Goal: Task Accomplishment & Management: Check status

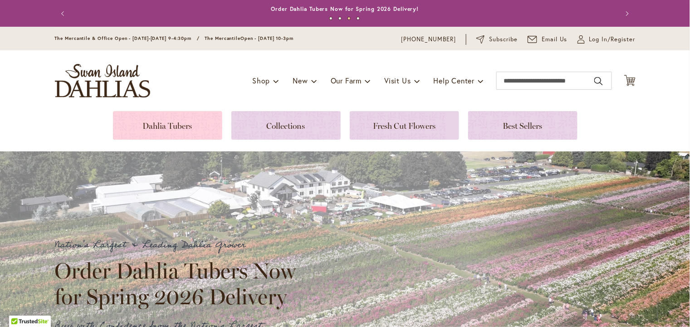
click at [181, 126] on link at bounding box center [167, 125] width 109 height 29
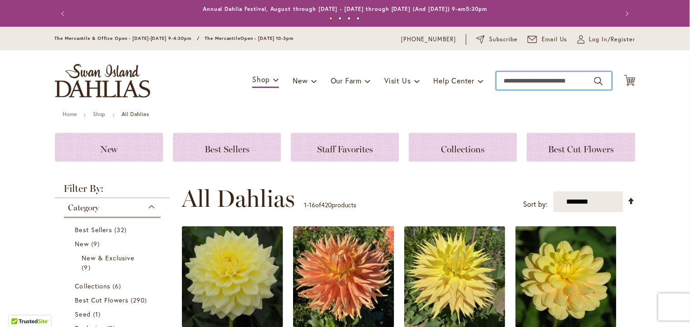
click at [519, 80] on input "Search" at bounding box center [554, 81] width 116 height 18
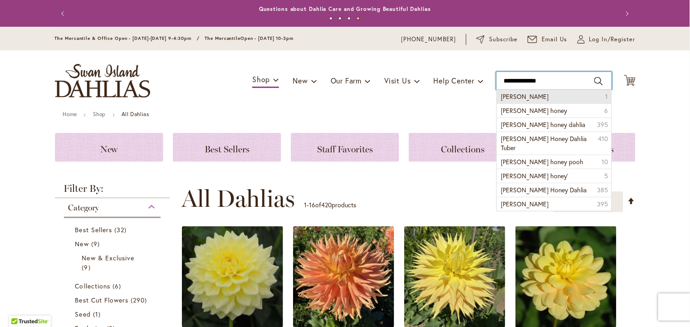
type input "********"
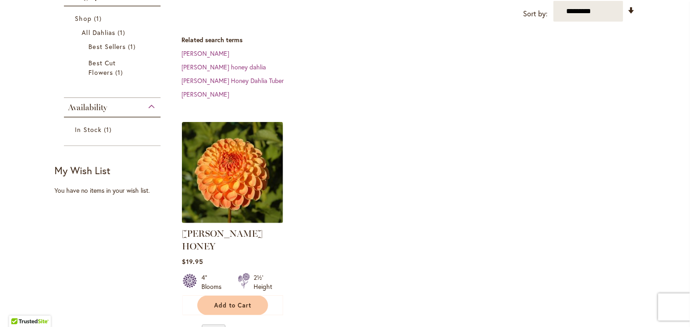
scroll to position [182, 0]
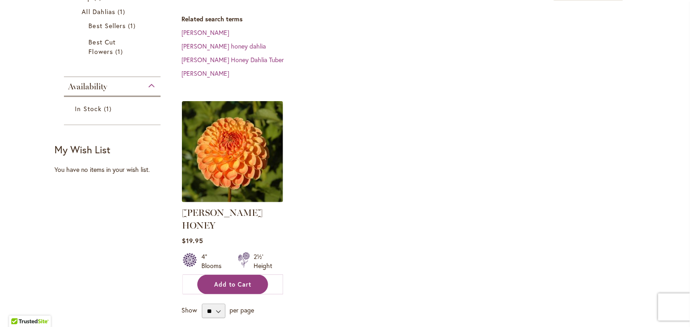
click at [238, 282] on span "Add to Cart" at bounding box center [233, 285] width 37 height 8
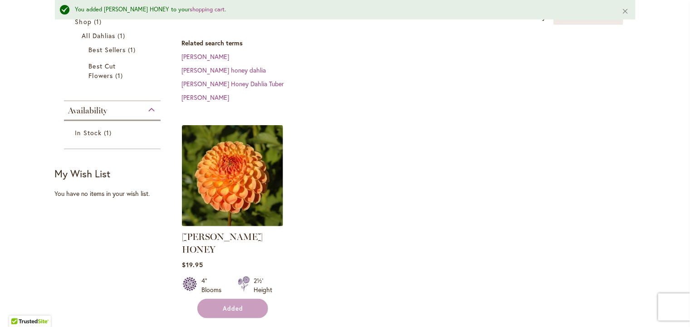
scroll to position [207, 0]
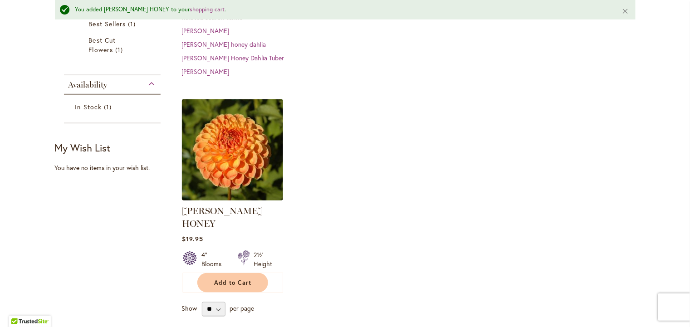
click at [256, 173] on img at bounding box center [232, 150] width 106 height 106
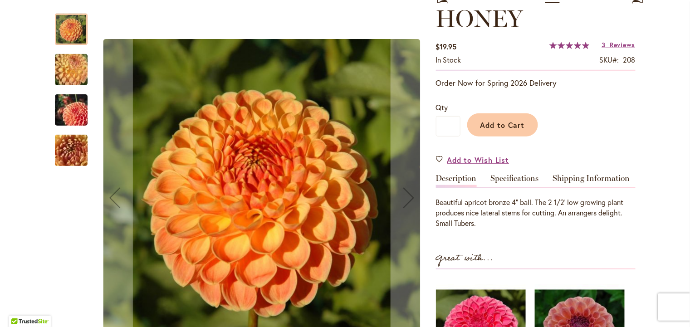
scroll to position [136, 0]
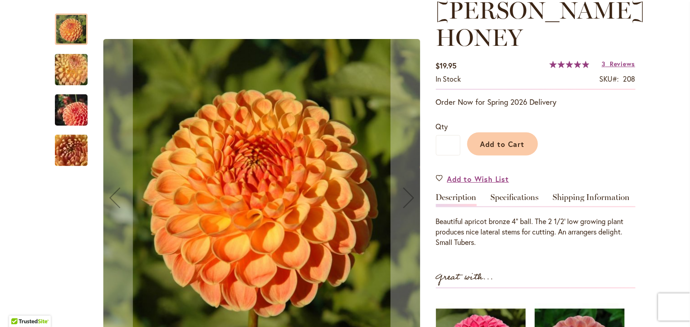
click at [57, 150] on img "CRICHTON HONEY" at bounding box center [71, 150] width 65 height 49
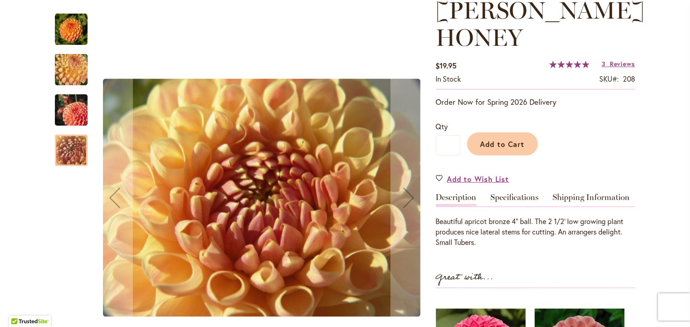
click at [69, 111] on img "CRICHTON HONEY" at bounding box center [71, 110] width 65 height 44
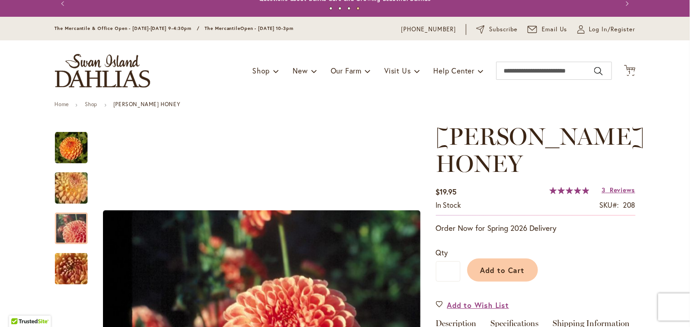
scroll to position [0, 0]
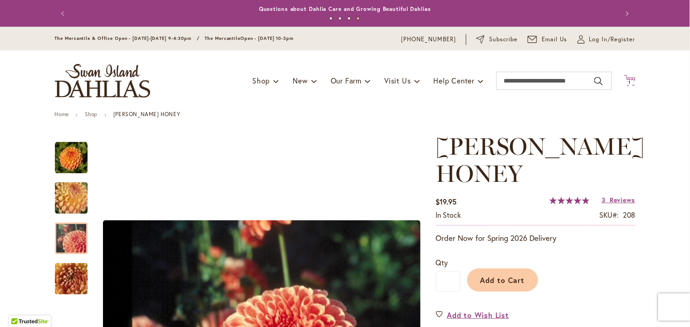
click at [626, 79] on icon at bounding box center [629, 80] width 11 height 11
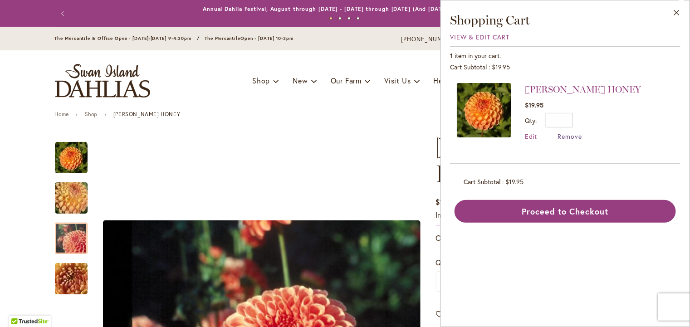
click at [558, 141] on span "Remove" at bounding box center [570, 136] width 25 height 9
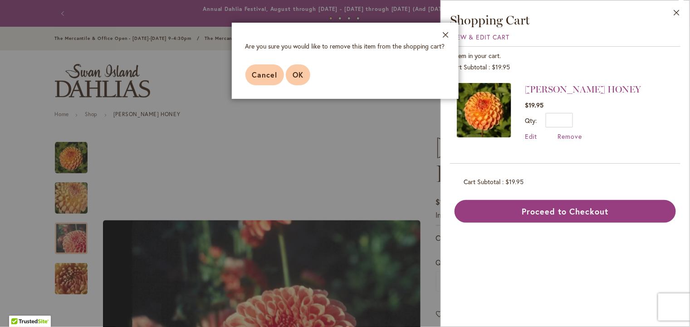
click at [293, 79] on span "OK" at bounding box center [298, 75] width 11 height 10
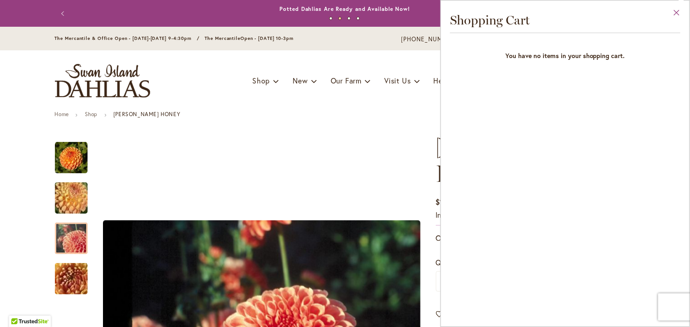
click at [680, 10] on button "Close" at bounding box center [677, 14] width 25 height 29
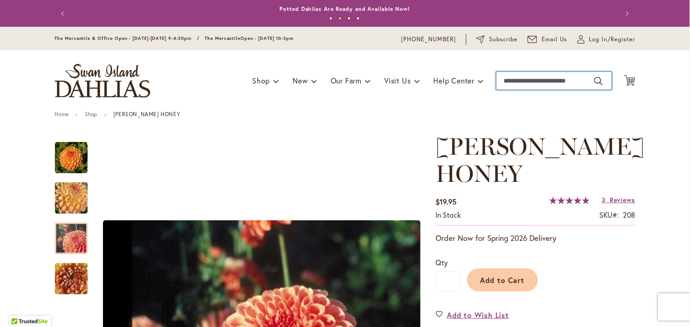
click at [532, 82] on input "Search" at bounding box center [554, 81] width 116 height 18
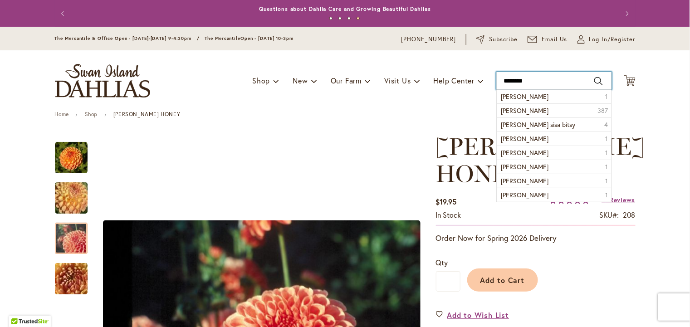
type input "*********"
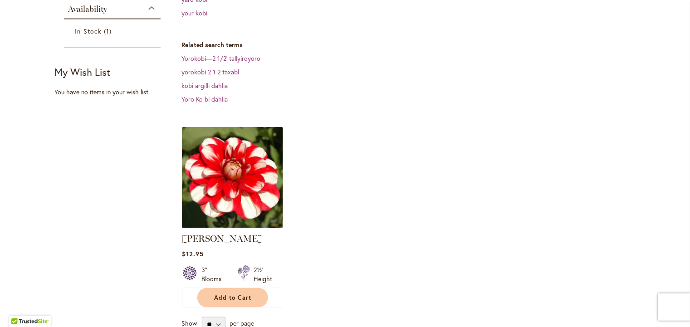
scroll to position [226, 0]
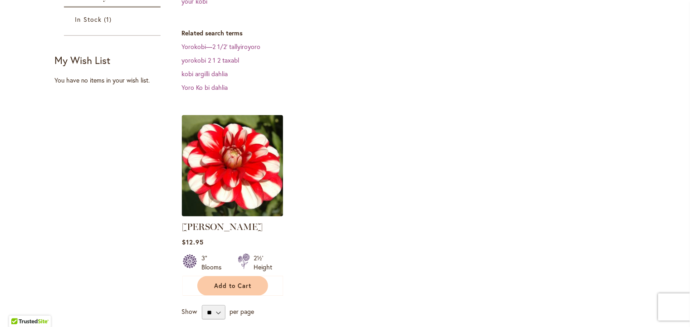
click at [231, 186] on img at bounding box center [232, 166] width 106 height 106
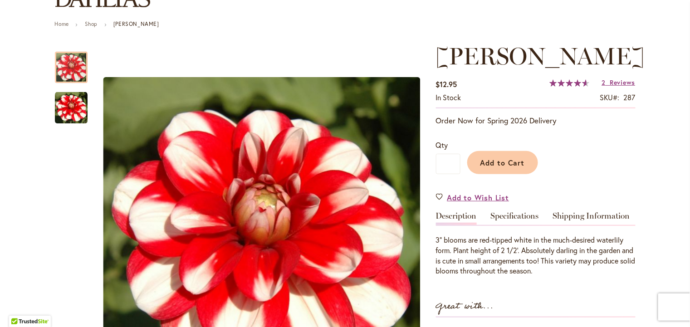
scroll to position [91, 0]
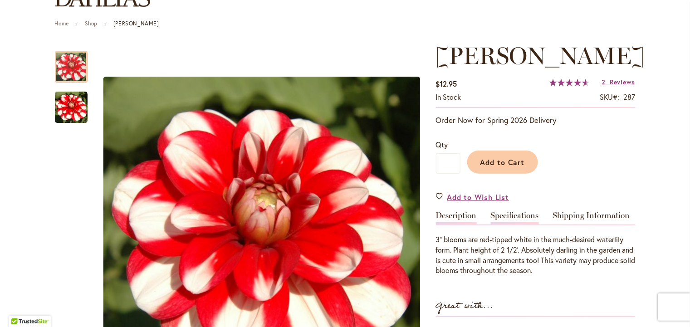
click at [517, 217] on link "Specifications" at bounding box center [515, 217] width 48 height 13
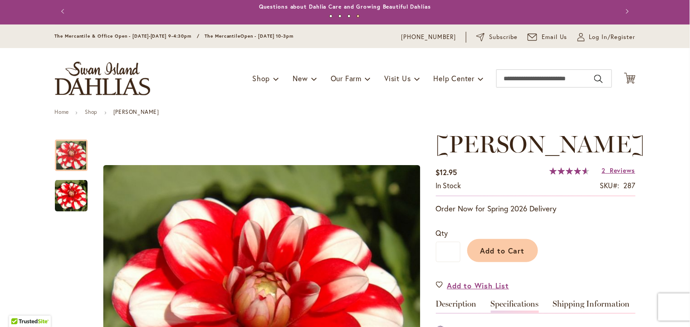
scroll to position [0, 0]
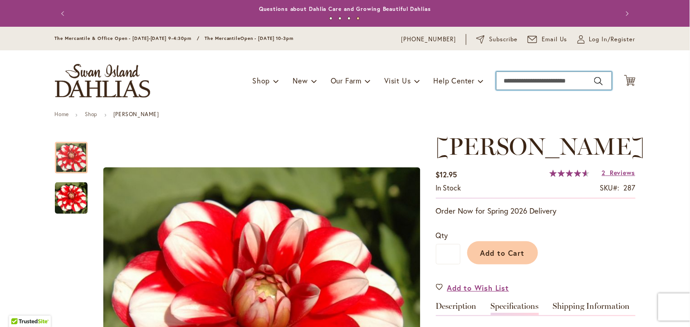
click at [509, 83] on input "Search" at bounding box center [554, 81] width 116 height 18
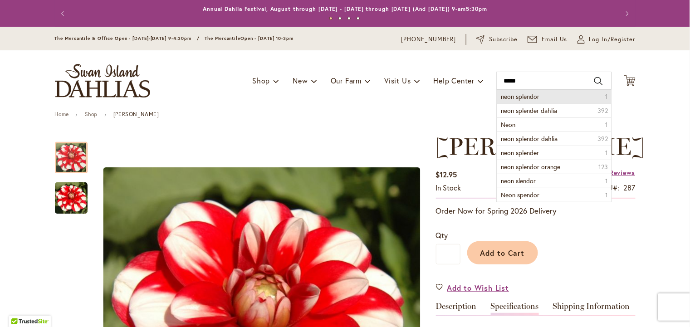
click at [509, 95] on span "neon splendor" at bounding box center [520, 96] width 39 height 9
type input "**********"
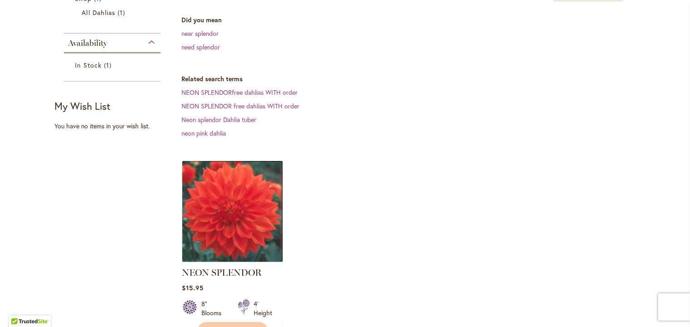
scroll to position [182, 0]
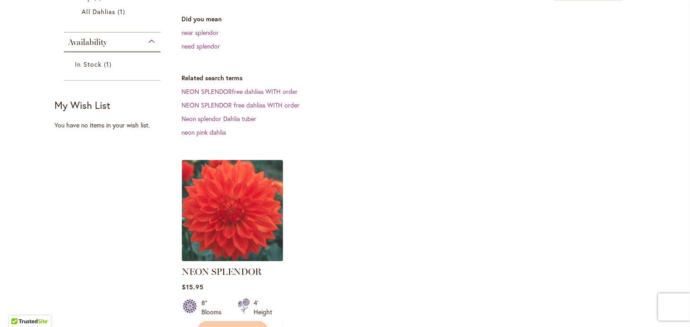
click at [232, 231] on img at bounding box center [232, 211] width 106 height 106
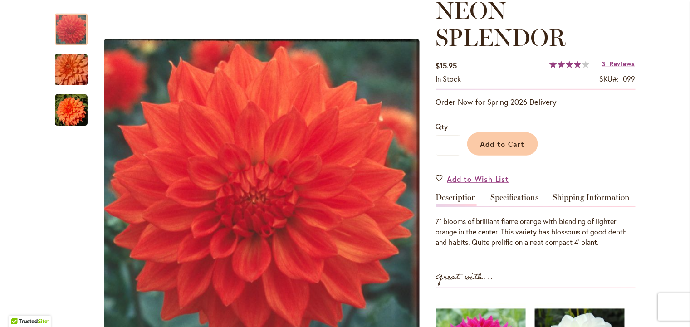
scroll to position [226, 0]
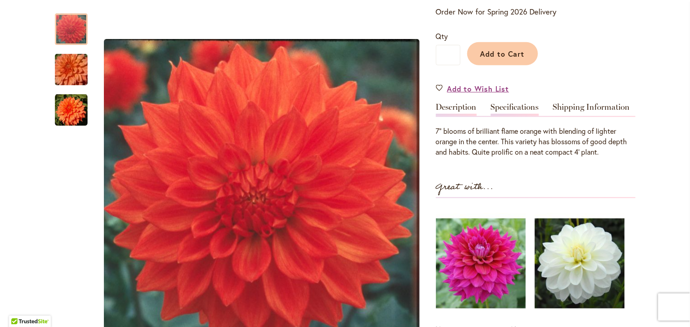
click at [518, 111] on link "Specifications" at bounding box center [515, 109] width 48 height 13
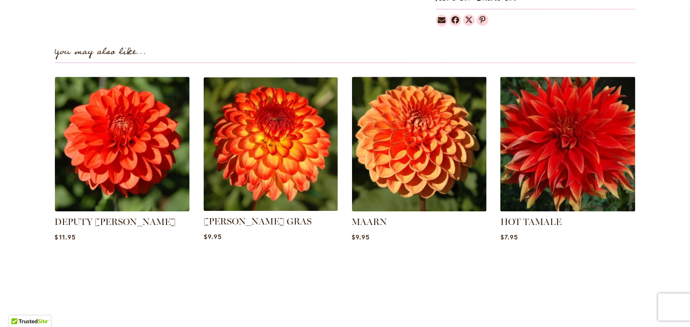
scroll to position [862, 0]
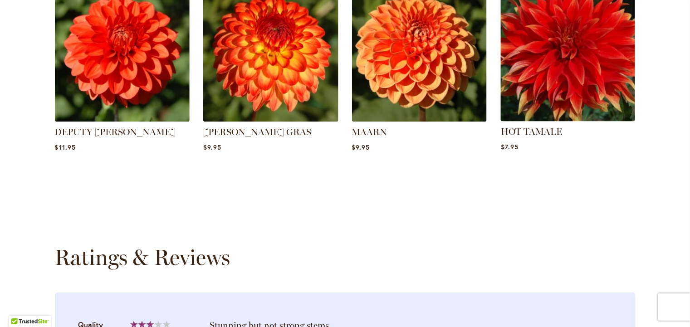
click at [540, 82] on img at bounding box center [568, 54] width 141 height 141
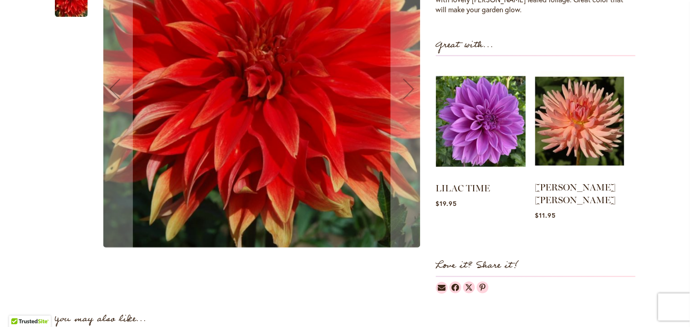
scroll to position [226, 0]
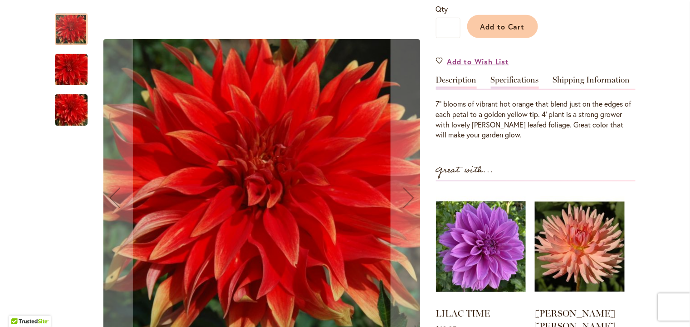
click at [514, 82] on link "Specifications" at bounding box center [515, 82] width 48 height 13
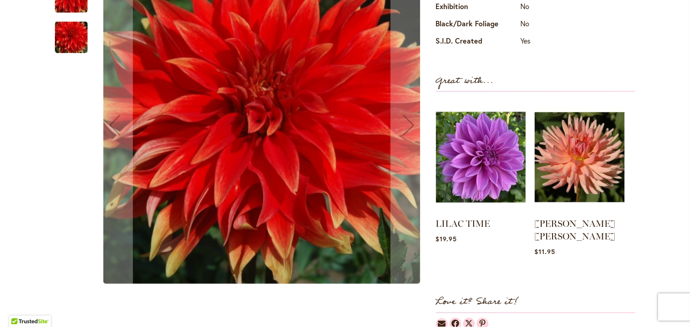
scroll to position [182, 0]
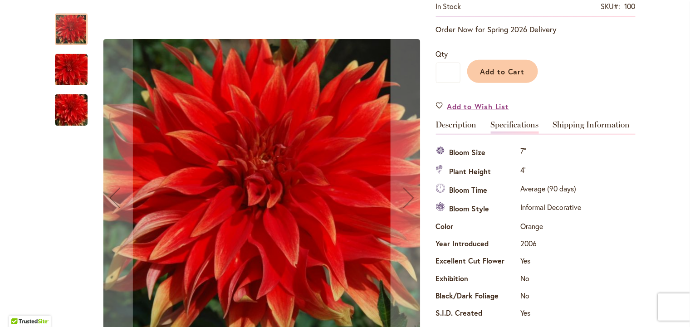
click at [74, 104] on img "Hot Tamale" at bounding box center [71, 110] width 65 height 44
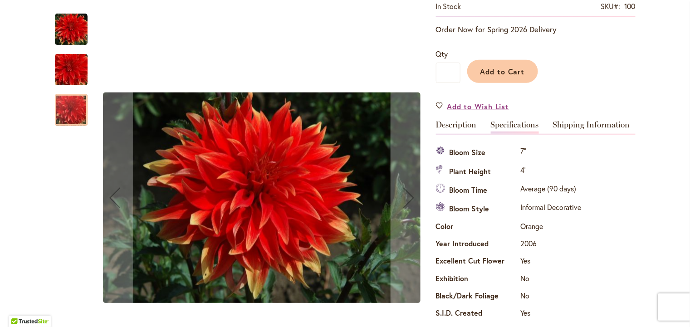
click at [55, 74] on img "Hot Tamale" at bounding box center [71, 70] width 65 height 44
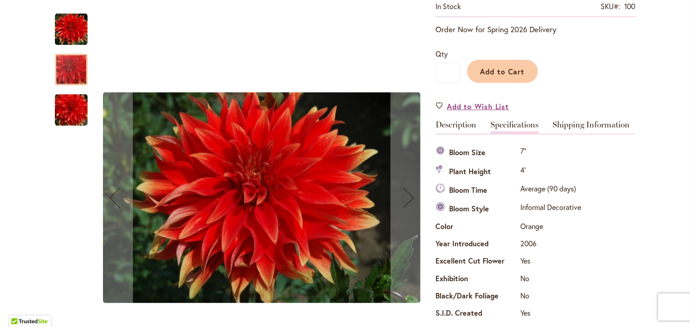
click at [60, 31] on img "Hot Tamale" at bounding box center [71, 29] width 33 height 33
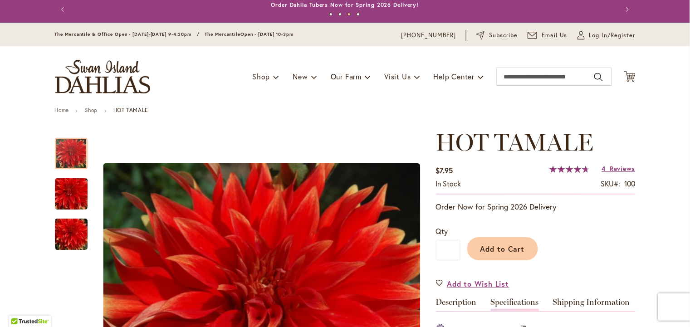
scroll to position [0, 0]
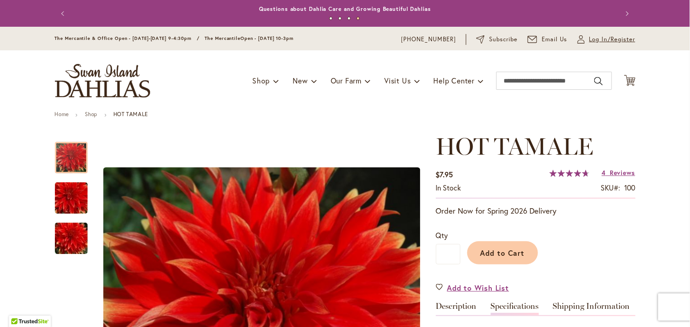
click at [603, 40] on span "Log In/Register" at bounding box center [612, 39] width 46 height 9
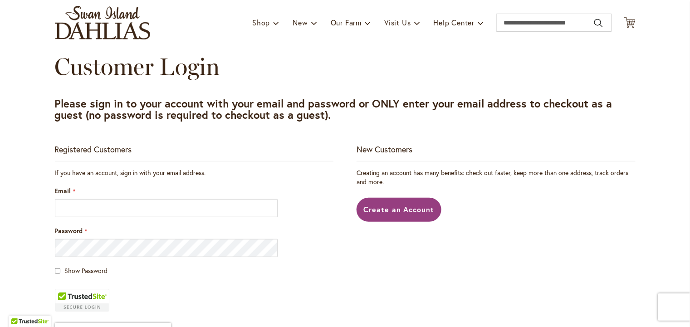
scroll to position [182, 0]
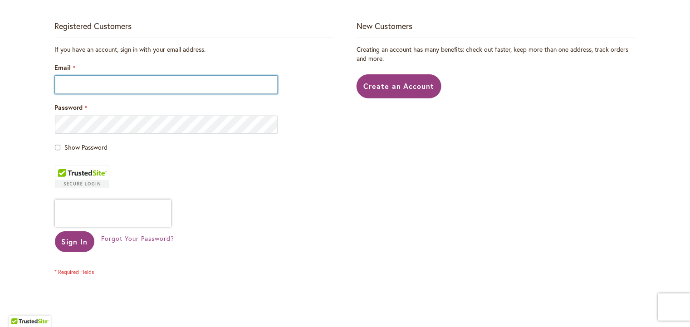
click at [152, 94] on input "Email" at bounding box center [166, 85] width 223 height 18
type input "**********"
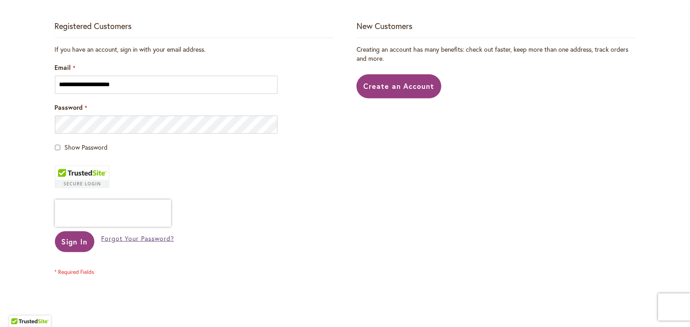
click at [174, 243] on span "Forgot Your Password?" at bounding box center [137, 238] width 73 height 9
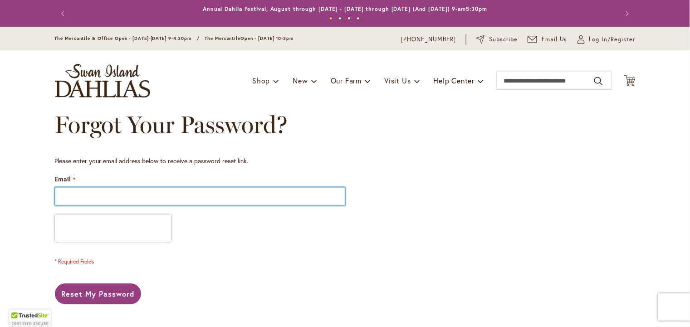
click at [176, 204] on input "Email" at bounding box center [200, 196] width 290 height 18
type input "**********"
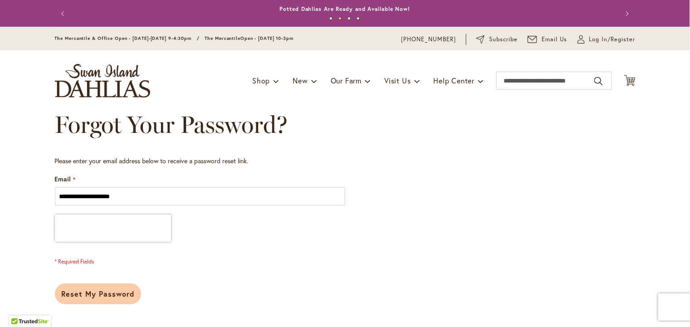
click at [124, 299] on span "Reset My Password" at bounding box center [98, 294] width 73 height 10
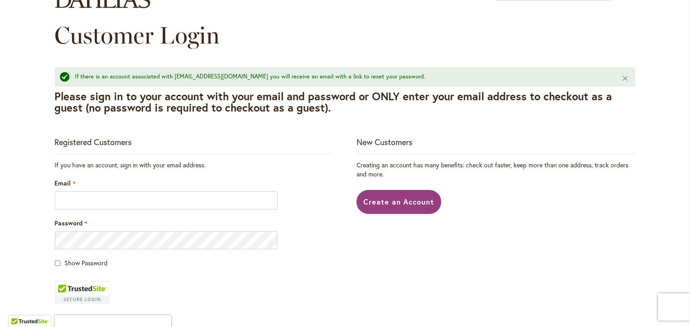
scroll to position [91, 0]
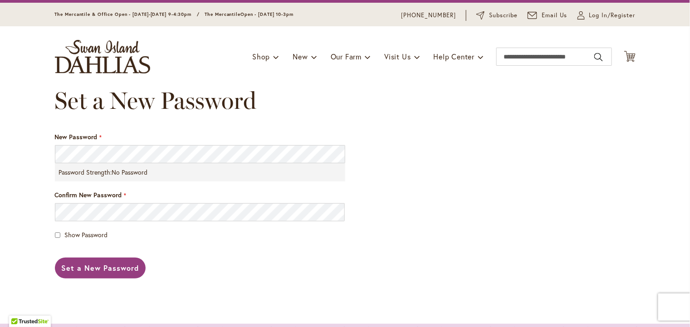
scroll to position [45, 0]
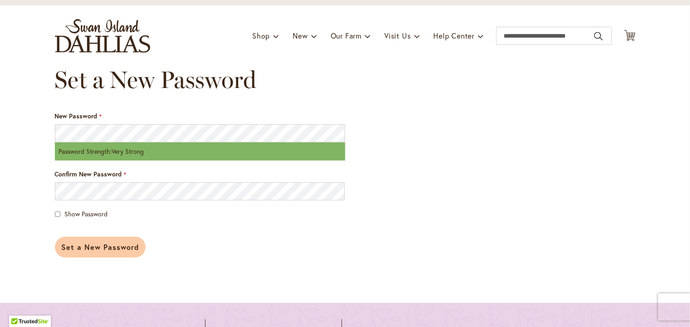
click at [90, 251] on span "Set a New Password" at bounding box center [100, 247] width 77 height 10
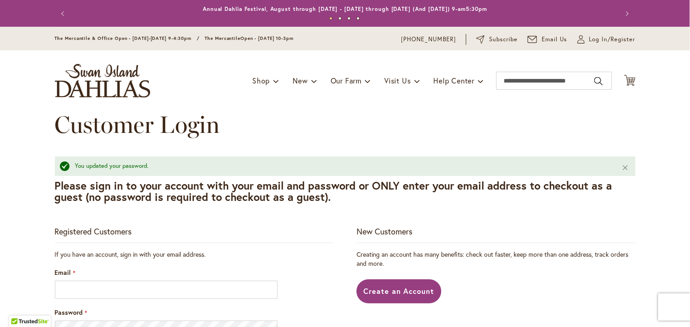
scroll to position [226, 0]
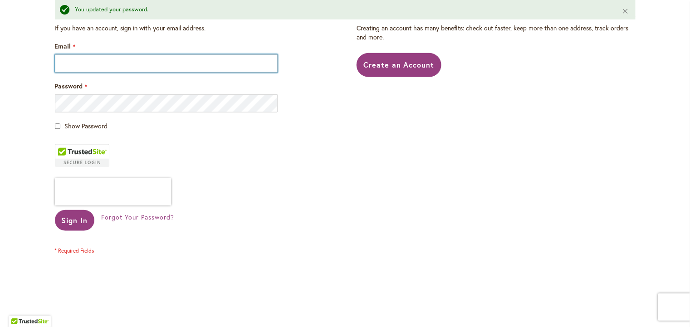
click at [102, 73] on input "Email" at bounding box center [166, 63] width 223 height 18
type input "**********"
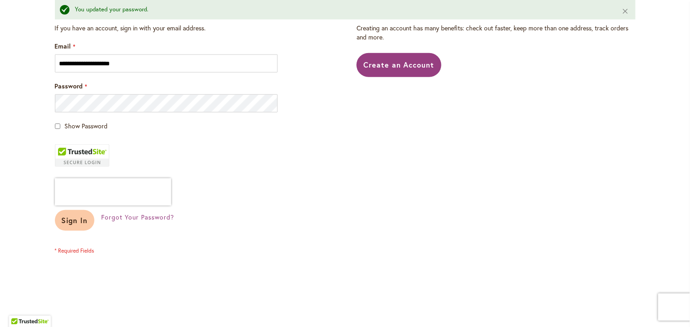
click at [66, 225] on span "Sign In" at bounding box center [75, 221] width 26 height 10
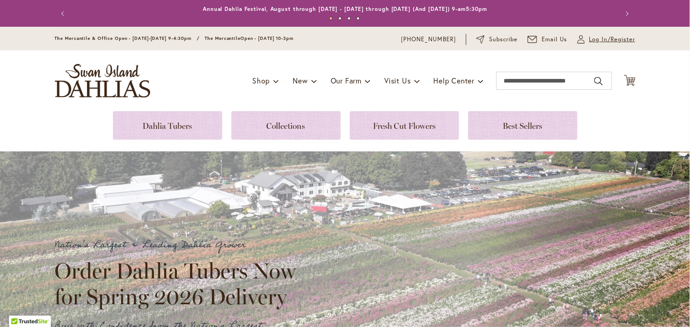
click at [594, 37] on span "Log In/Register" at bounding box center [612, 39] width 46 height 9
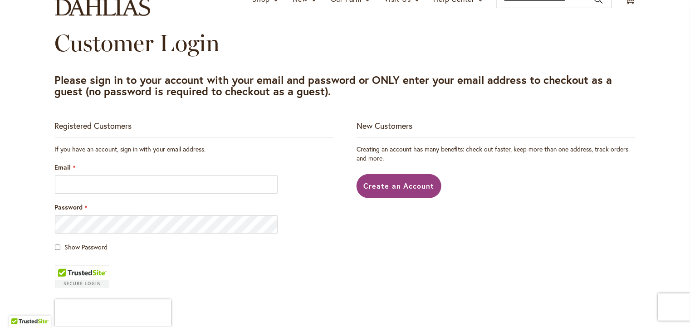
scroll to position [182, 0]
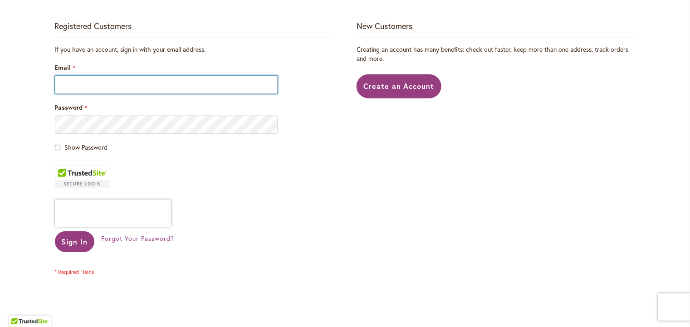
click at [134, 94] on input "Email" at bounding box center [166, 85] width 223 height 18
type input "**********"
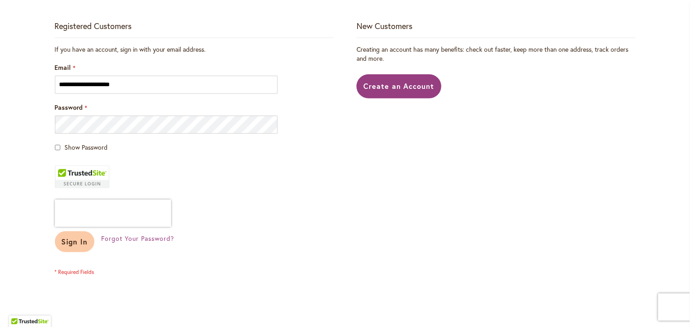
click at [78, 246] on span "Sign In" at bounding box center [75, 242] width 26 height 10
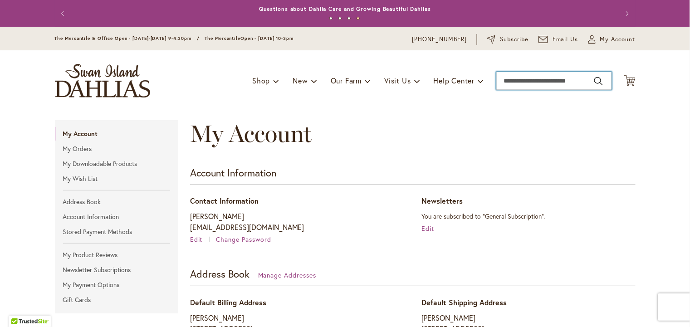
click at [518, 81] on input "Search" at bounding box center [554, 81] width 116 height 18
type input "****"
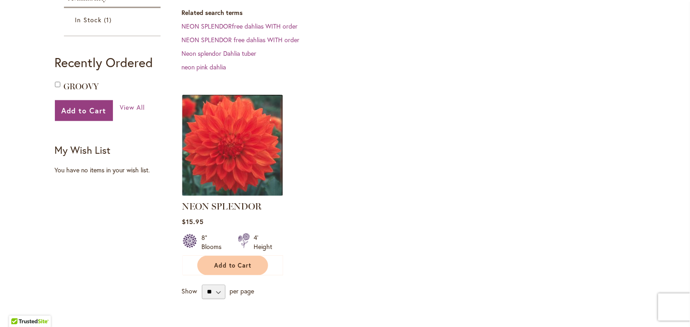
scroll to position [226, 0]
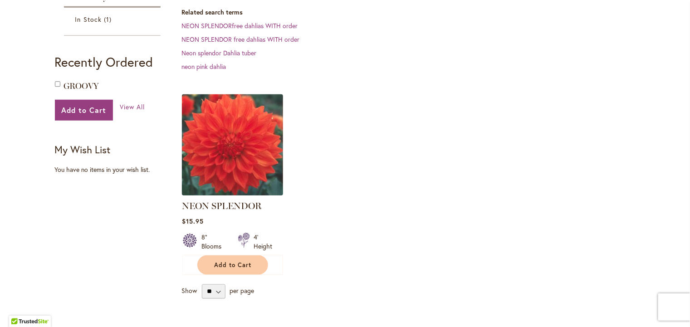
click at [241, 156] on img at bounding box center [232, 145] width 106 height 106
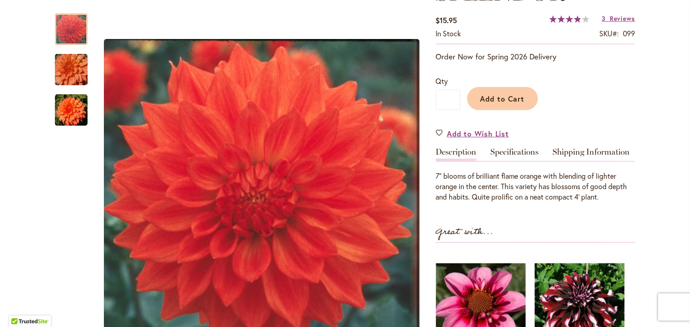
scroll to position [91, 0]
click at [530, 156] on link "Specifications" at bounding box center [515, 154] width 48 height 13
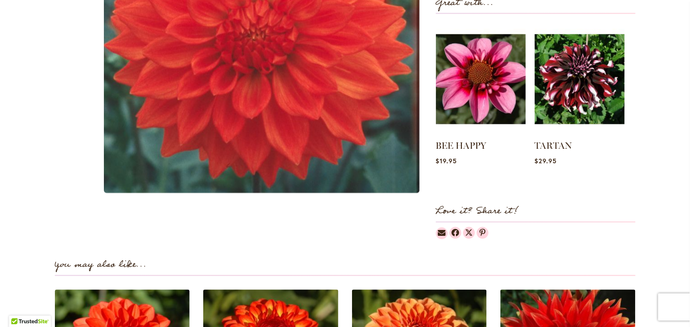
scroll to position [741, 0]
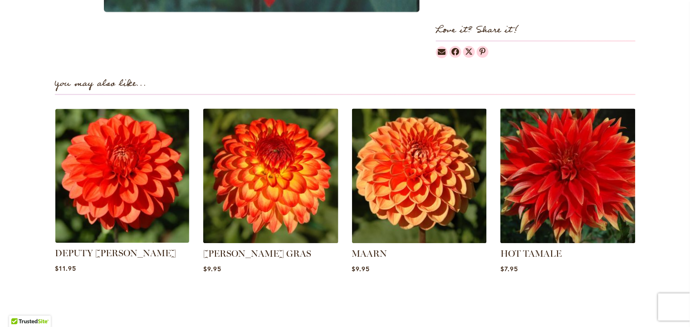
click at [119, 181] on img at bounding box center [122, 175] width 141 height 141
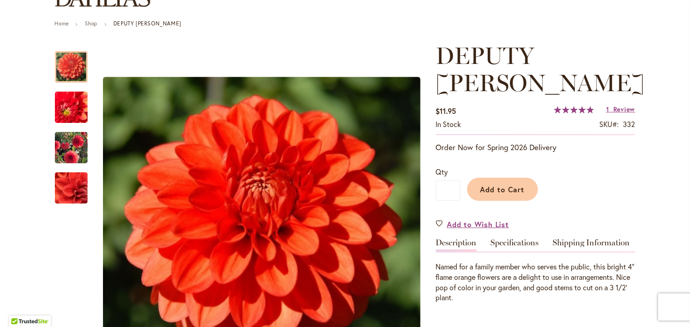
scroll to position [182, 0]
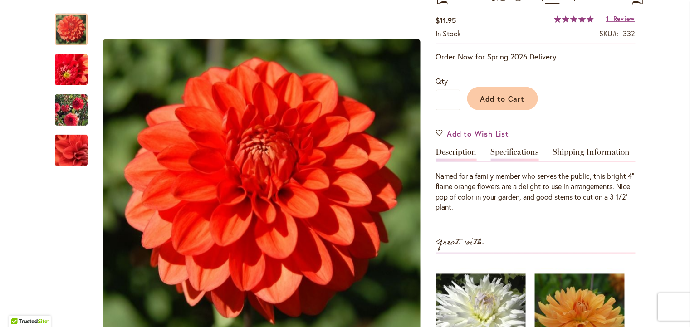
click at [513, 148] on link "Specifications" at bounding box center [515, 154] width 48 height 13
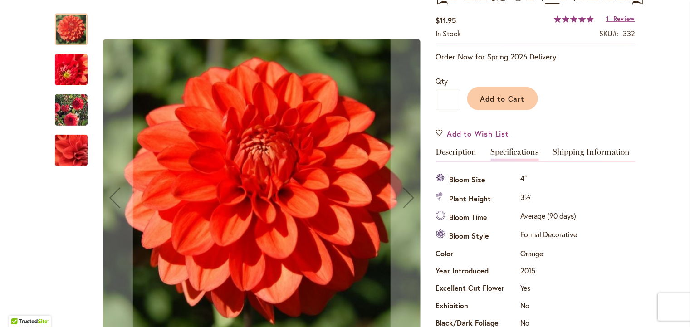
click at [77, 114] on img "DEPUTY BOB" at bounding box center [71, 110] width 65 height 52
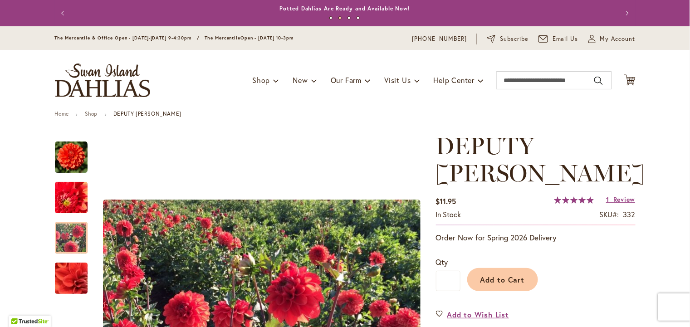
scroll to position [0, 0]
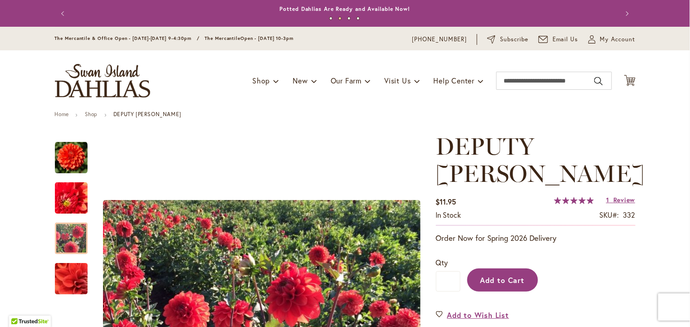
click at [505, 275] on span "Add to Cart" at bounding box center [502, 280] width 45 height 10
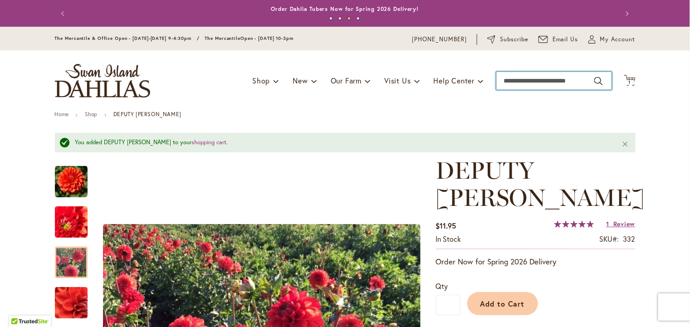
click at [546, 80] on input "Search" at bounding box center [554, 81] width 116 height 18
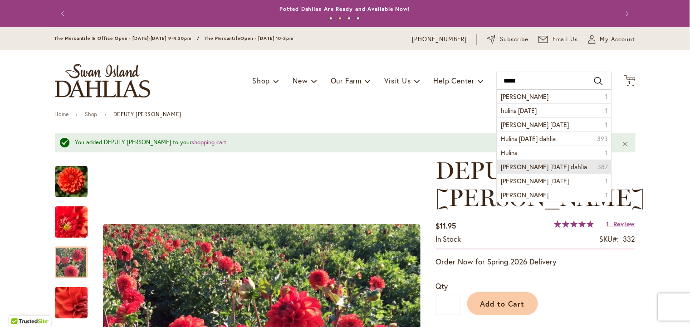
click at [554, 171] on span "hulin's carnival dahlia" at bounding box center [544, 166] width 86 height 9
type input "**********"
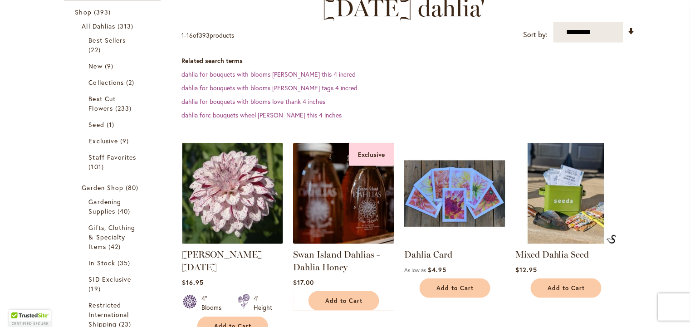
scroll to position [182, 0]
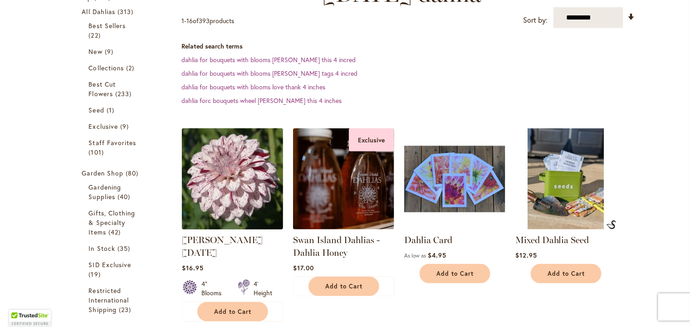
click at [254, 176] on img at bounding box center [232, 179] width 106 height 106
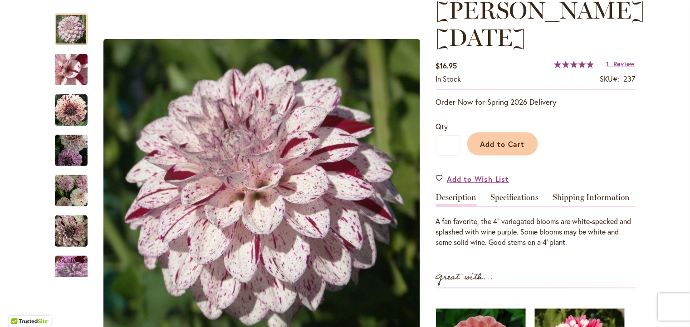
scroll to position [226, 0]
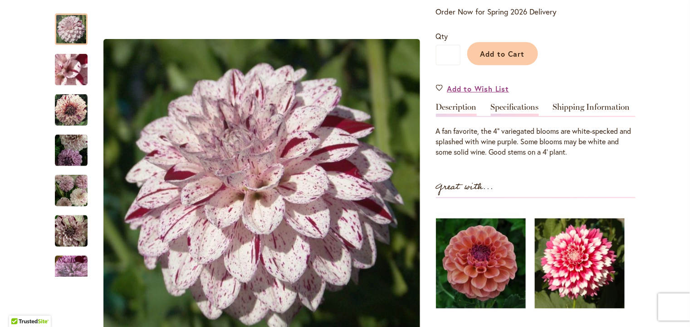
click at [511, 111] on link "Specifications" at bounding box center [515, 109] width 48 height 13
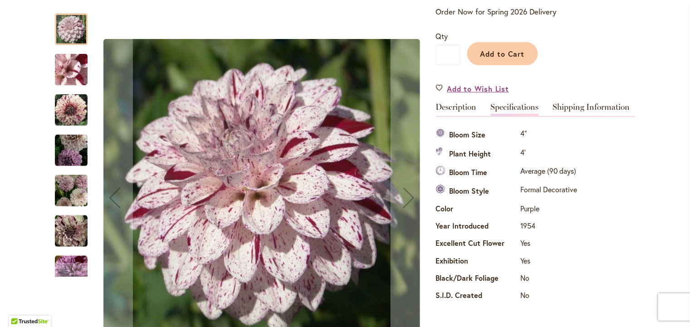
click at [76, 201] on img "HULIN'S CARNIVAL" at bounding box center [71, 190] width 33 height 35
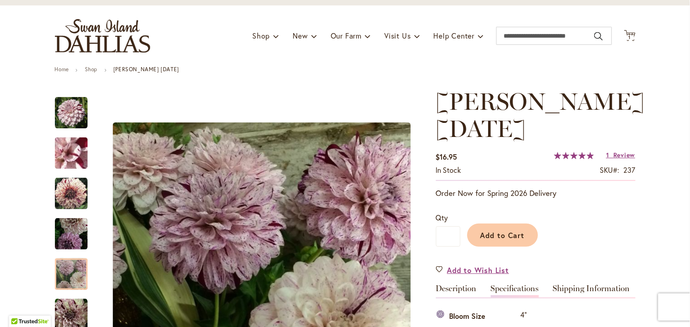
scroll to position [136, 0]
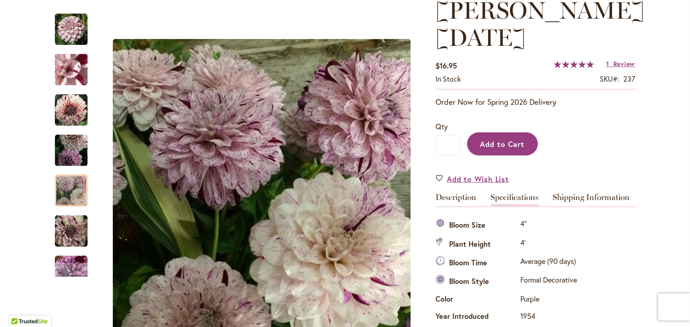
click at [495, 147] on span "Add to Cart" at bounding box center [502, 144] width 45 height 10
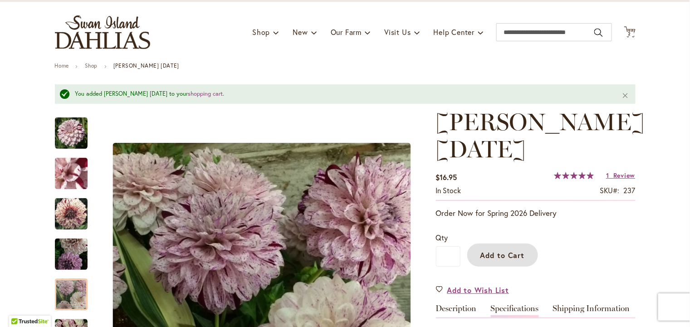
scroll to position [0, 0]
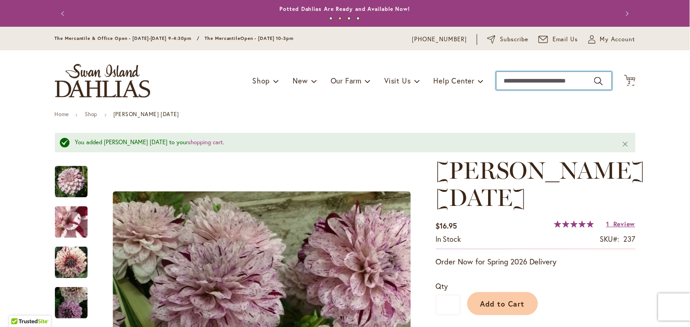
click at [516, 86] on input "Search" at bounding box center [554, 81] width 116 height 18
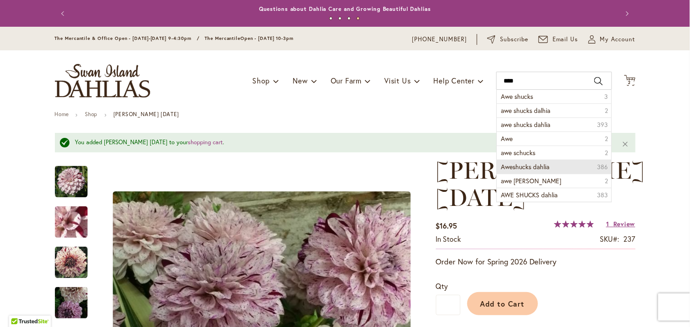
click at [501, 171] on span "Aweshucks dahlia" at bounding box center [525, 166] width 49 height 9
type input "**********"
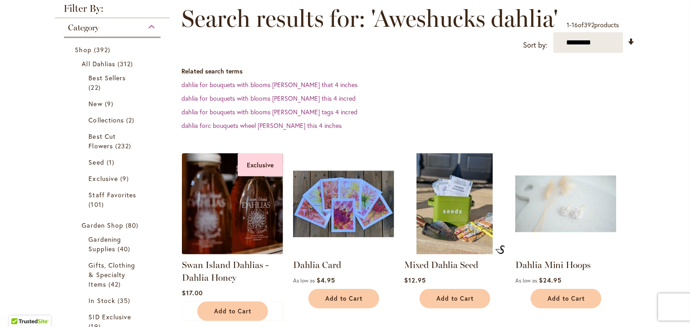
scroll to position [45, 0]
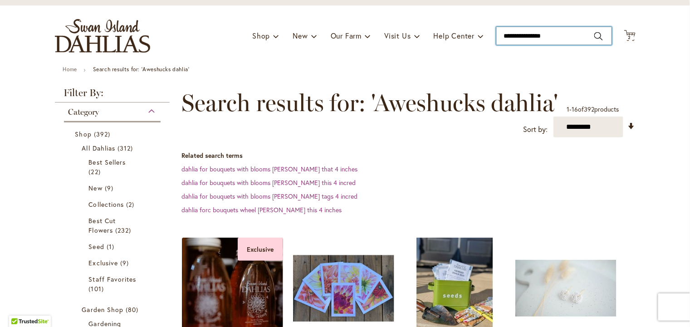
click at [556, 37] on input "**********" at bounding box center [554, 36] width 116 height 18
type input "*********"
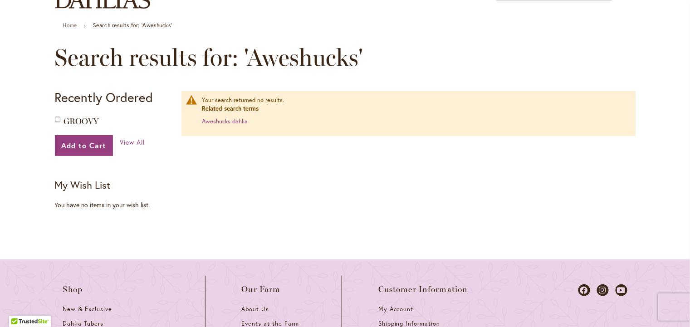
scroll to position [91, 0]
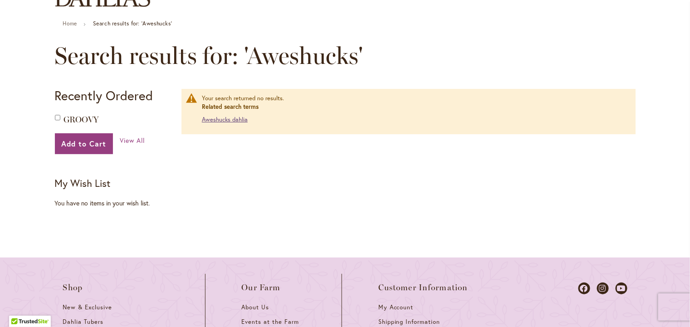
click at [238, 123] on link "Aweshucks dahlia" at bounding box center [225, 120] width 46 height 8
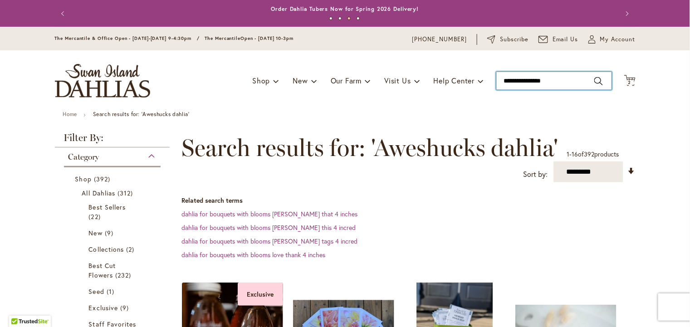
click at [514, 82] on input "**********" at bounding box center [554, 81] width 116 height 18
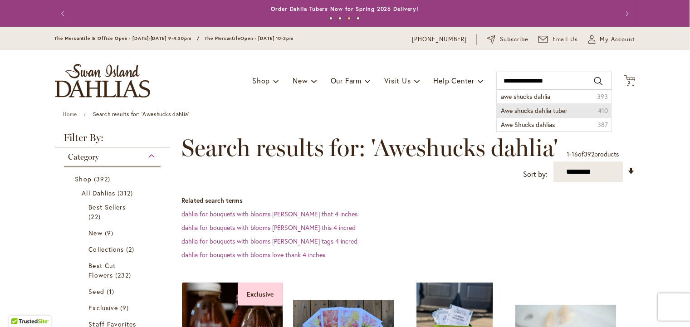
click at [561, 115] on span "Awe shucks dahlia tuber" at bounding box center [534, 110] width 67 height 9
type input "**********"
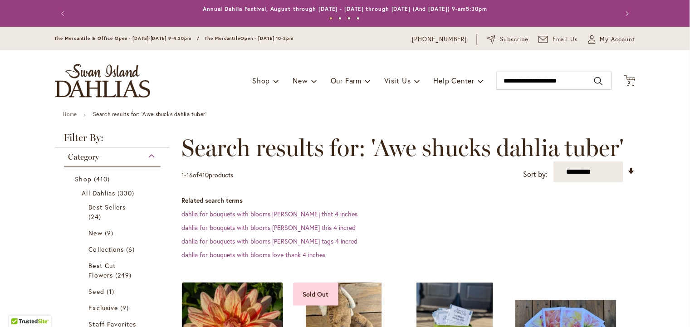
scroll to position [156, 0]
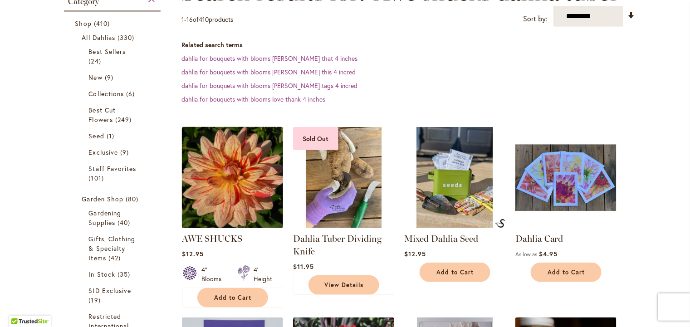
click at [225, 212] on img at bounding box center [232, 178] width 106 height 106
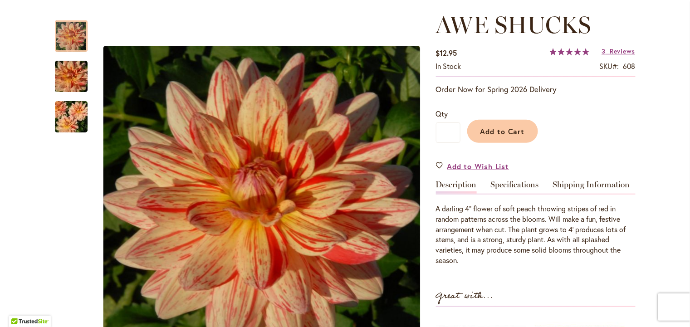
scroll to position [136, 0]
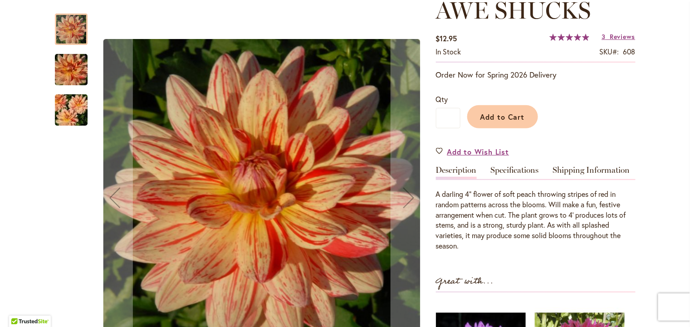
click at [67, 115] on img "AWE SHUCKS" at bounding box center [71, 110] width 65 height 44
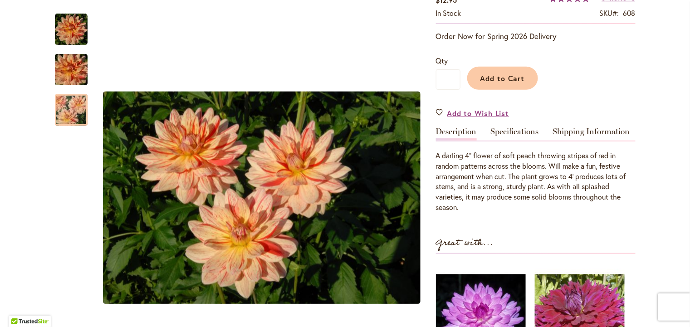
scroll to position [91, 0]
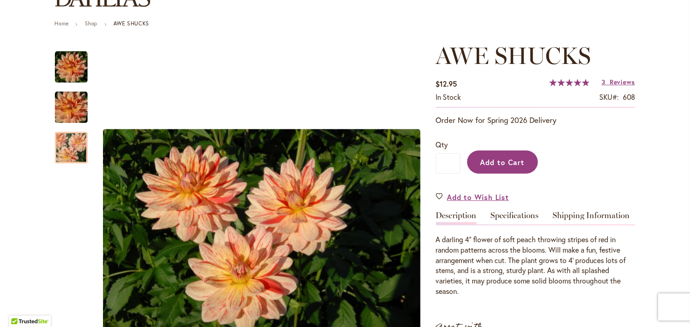
click at [511, 161] on span "Add to Cart" at bounding box center [502, 162] width 45 height 10
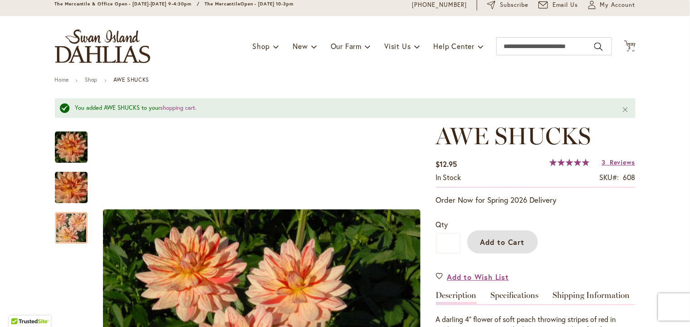
scroll to position [0, 0]
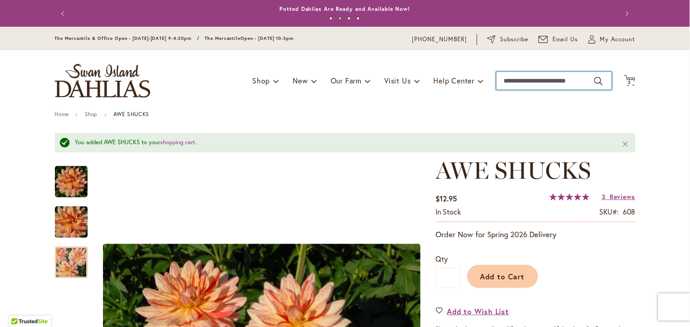
click at [505, 83] on input "Search" at bounding box center [554, 81] width 116 height 18
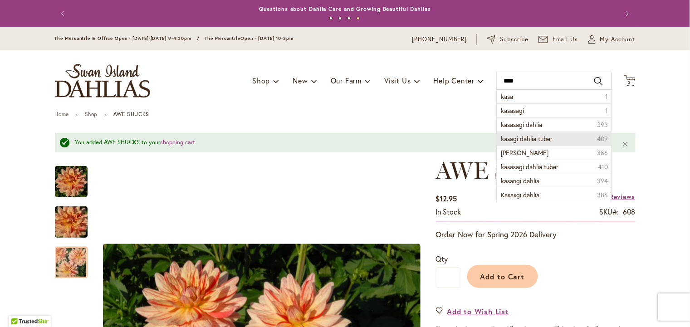
click at [505, 143] on span "kasagi dahlia tuber" at bounding box center [527, 138] width 52 height 9
type input "**********"
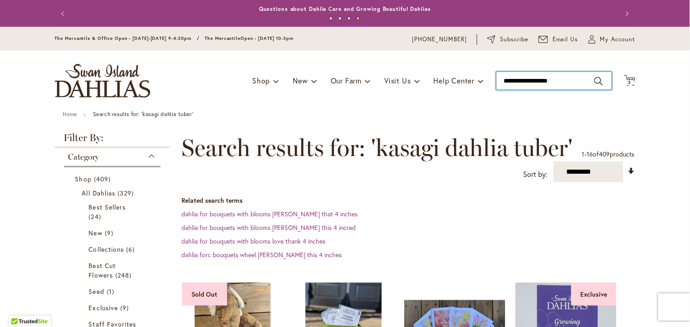
drag, startPoint x: 558, startPoint y: 82, endPoint x: 522, endPoint y: 82, distance: 35.8
click at [522, 82] on input "**********" at bounding box center [554, 81] width 116 height 18
type input "*****"
click at [516, 85] on input "*****" at bounding box center [554, 81] width 116 height 18
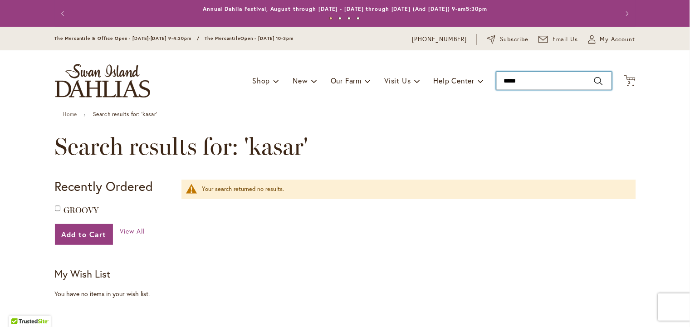
click at [516, 85] on input "*****" at bounding box center [554, 81] width 116 height 18
type input "*"
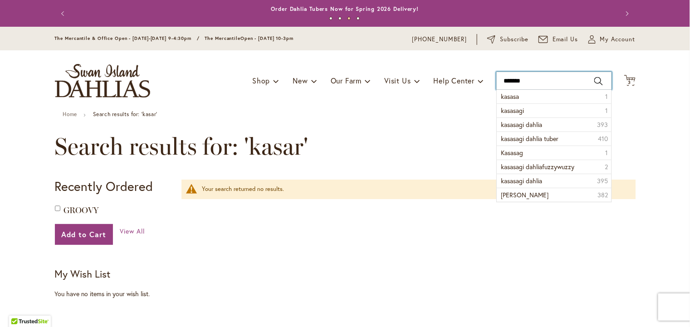
type input "********"
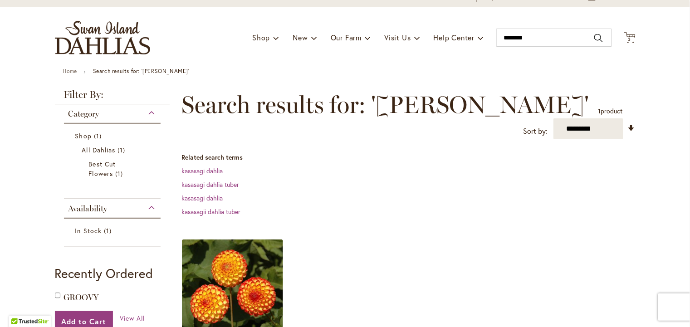
scroll to position [182, 0]
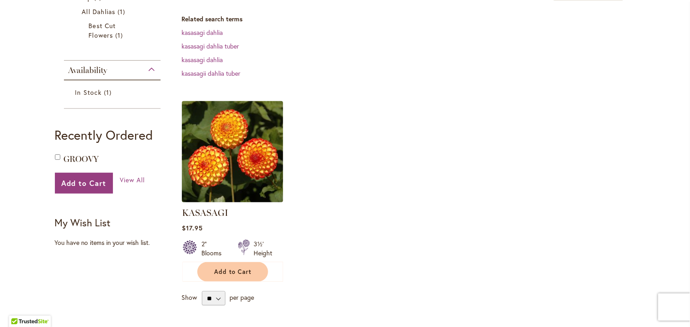
click at [232, 150] on img at bounding box center [232, 152] width 106 height 106
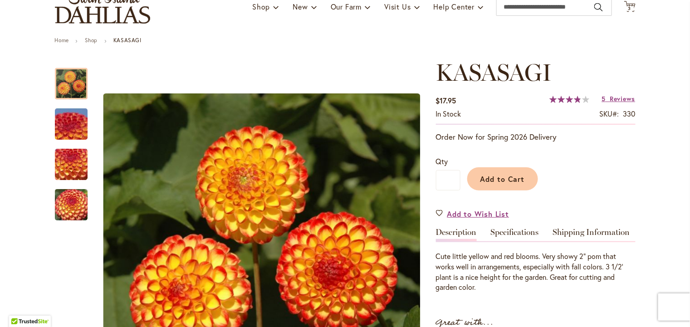
scroll to position [91, 0]
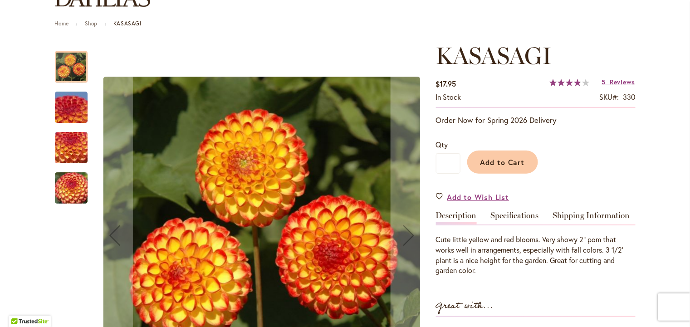
click at [68, 185] on img "KASASAGI" at bounding box center [71, 188] width 65 height 49
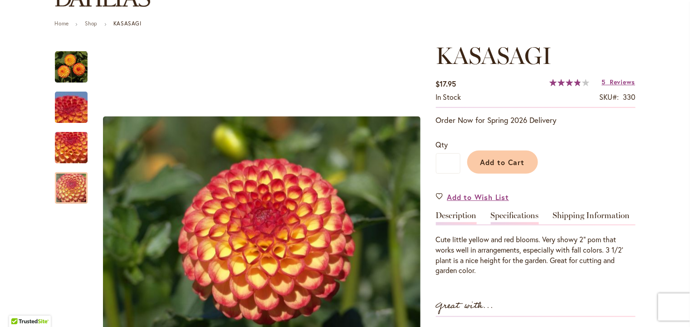
click at [521, 220] on link "Specifications" at bounding box center [515, 217] width 48 height 13
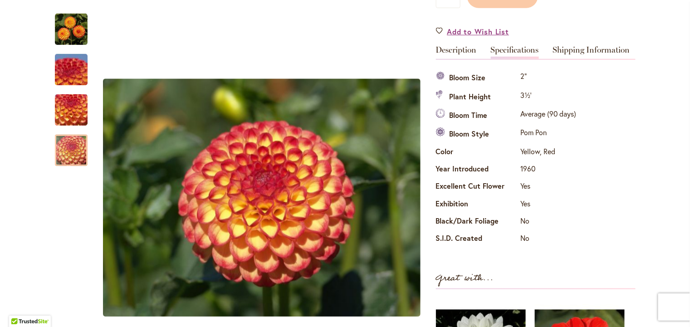
scroll to position [169, 0]
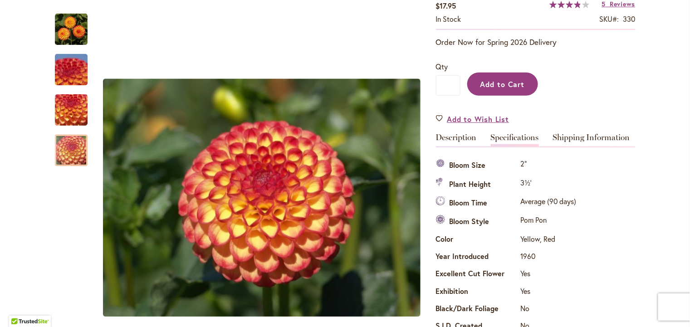
click at [514, 88] on span "Add to Cart" at bounding box center [502, 84] width 45 height 10
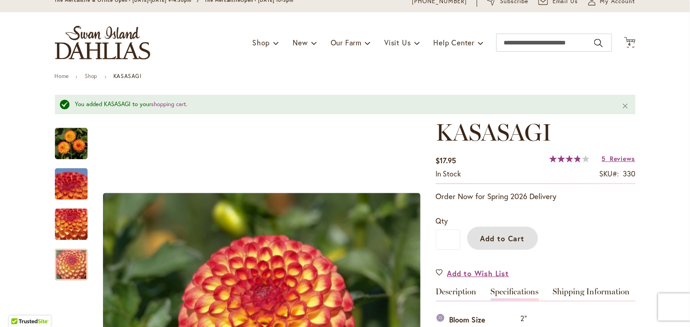
scroll to position [0, 0]
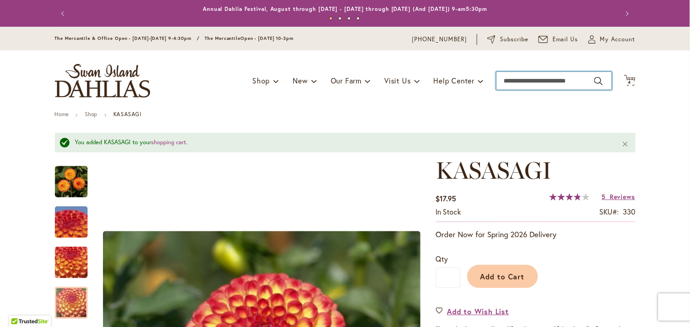
click at [515, 83] on input "Search" at bounding box center [554, 81] width 116 height 18
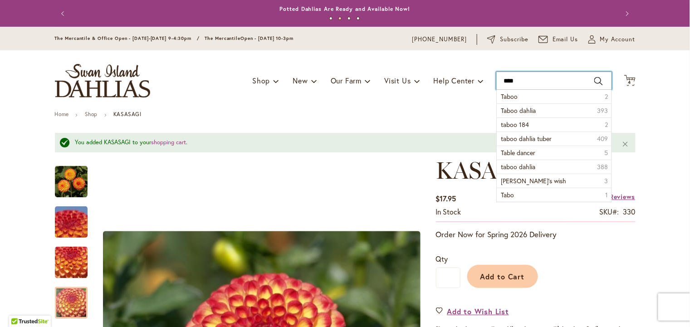
type input "*****"
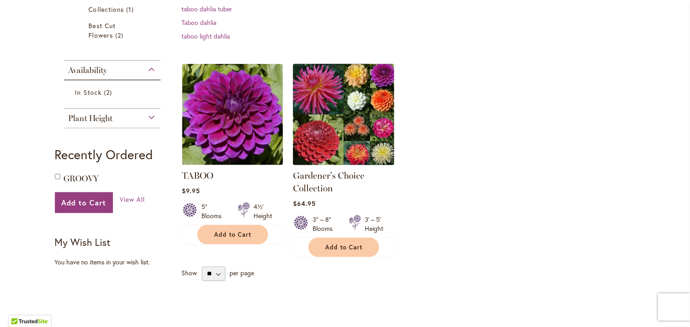
scroll to position [226, 0]
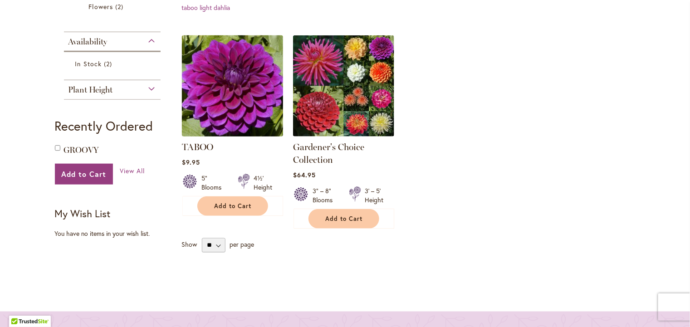
click at [252, 107] on img at bounding box center [232, 86] width 106 height 106
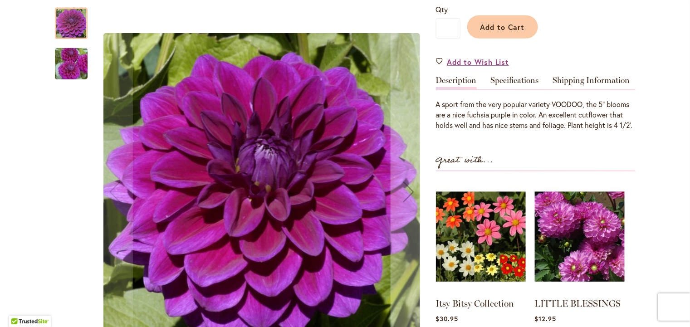
scroll to position [226, 0]
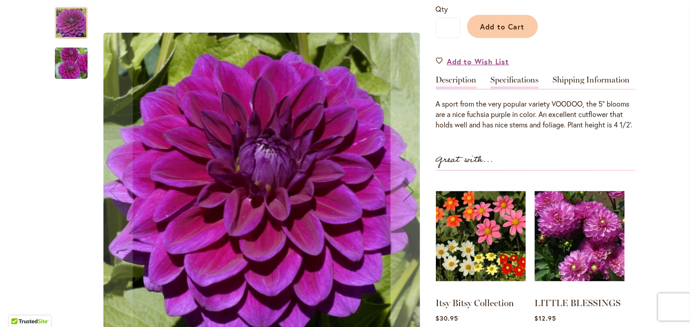
click at [506, 85] on link "Specifications" at bounding box center [515, 82] width 48 height 13
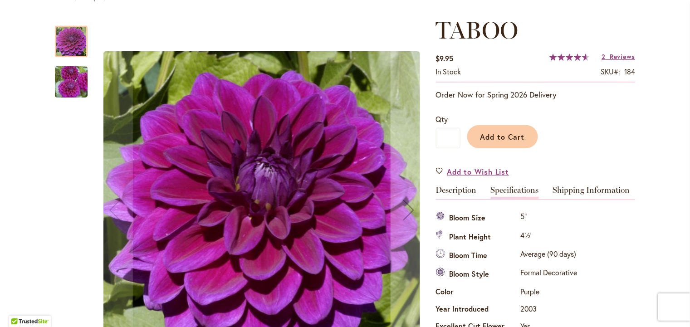
scroll to position [45, 0]
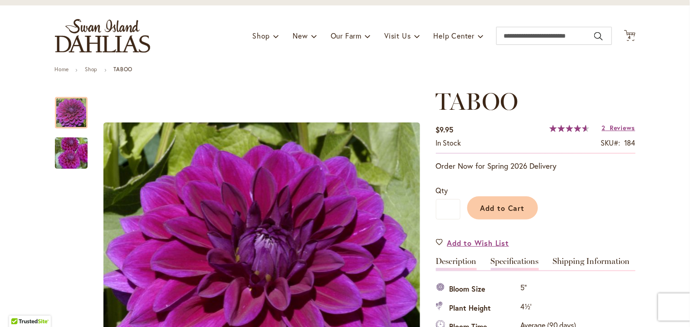
click at [459, 264] on link "Description" at bounding box center [456, 263] width 41 height 13
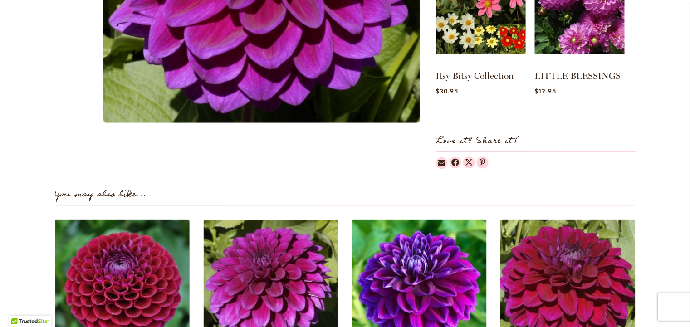
scroll to position [589, 0]
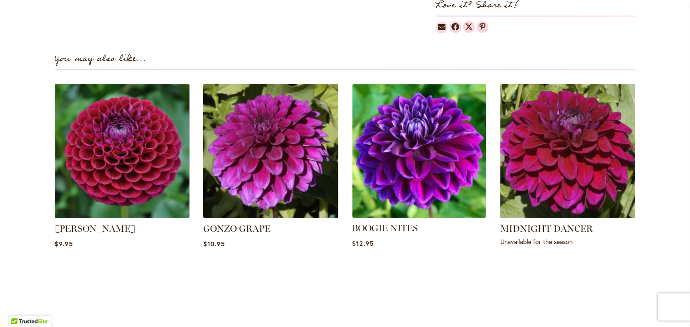
click at [385, 218] on img at bounding box center [419, 151] width 141 height 141
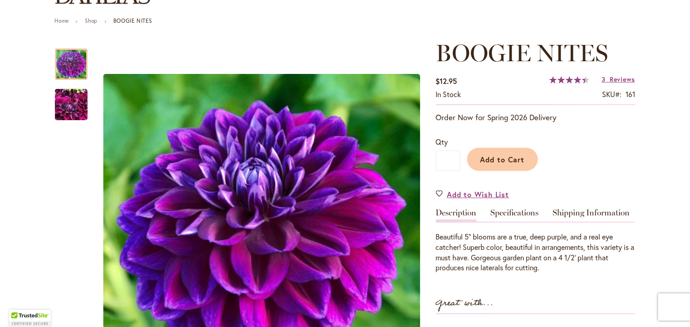
scroll to position [136, 0]
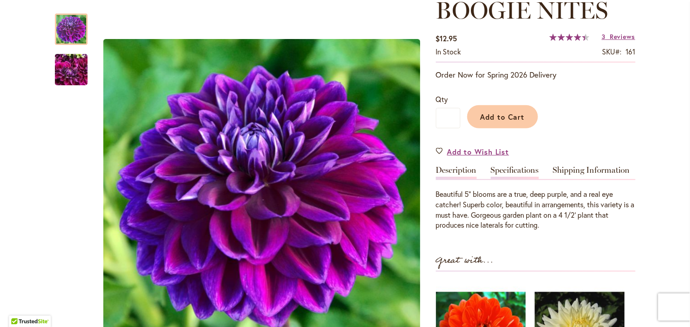
click at [500, 172] on link "Specifications" at bounding box center [515, 172] width 48 height 13
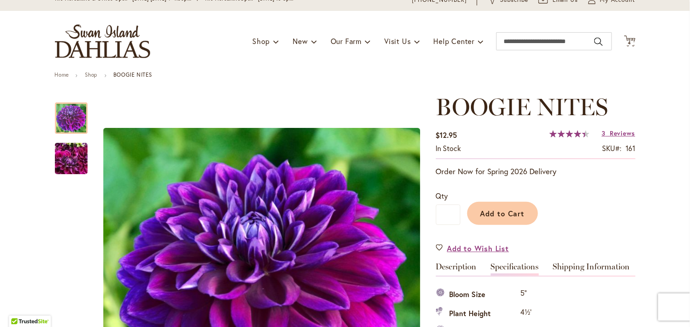
scroll to position [33, 0]
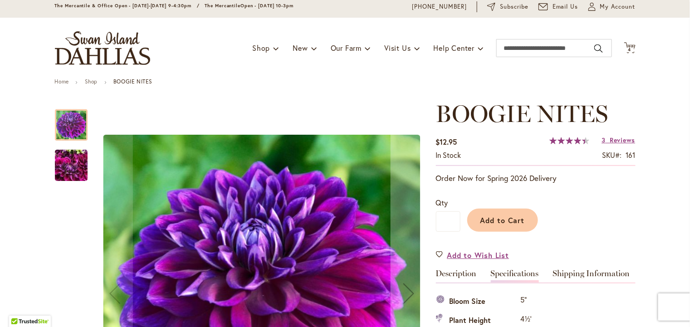
click at [70, 168] on img "BOOGIE NITES" at bounding box center [71, 166] width 33 height 44
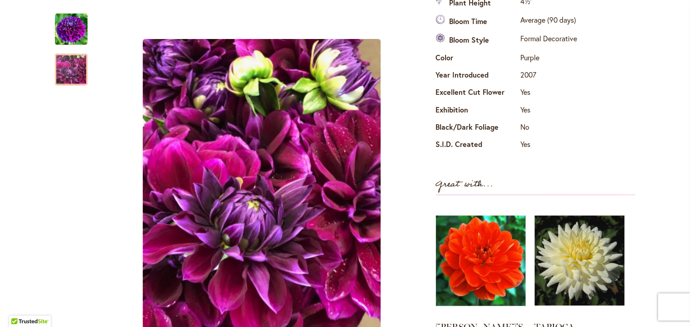
scroll to position [78, 0]
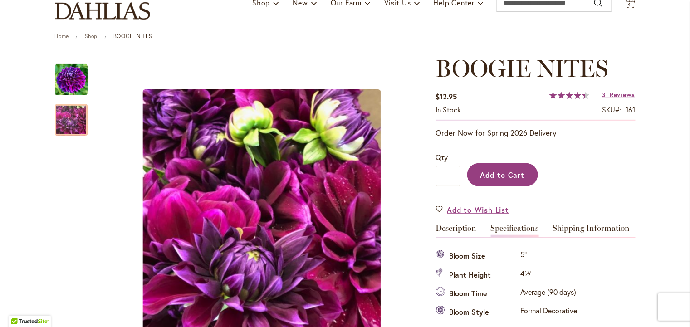
click at [498, 172] on button "Add to Cart" at bounding box center [502, 174] width 71 height 23
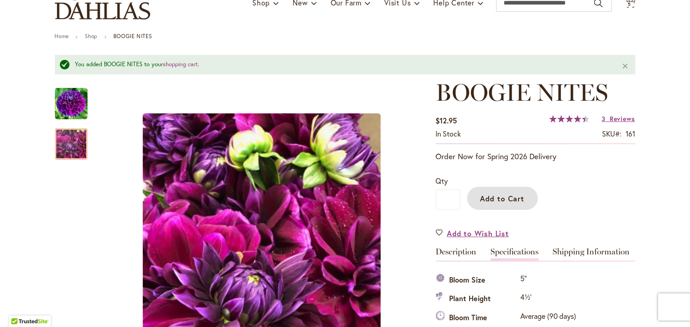
scroll to position [0, 0]
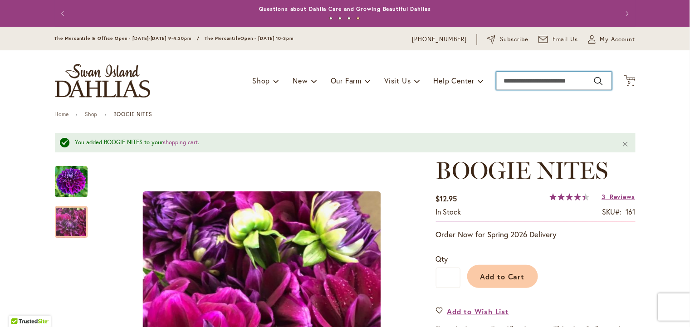
click at [530, 78] on input "Search" at bounding box center [554, 81] width 116 height 18
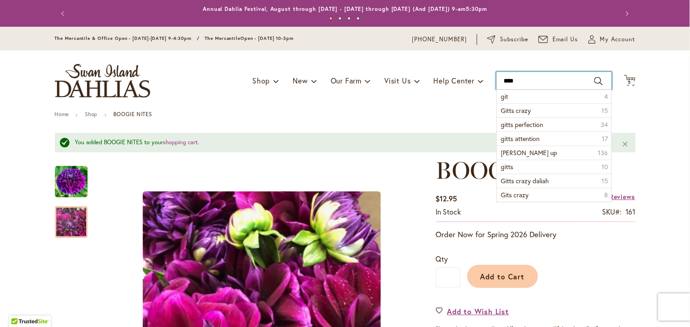
type input "*****"
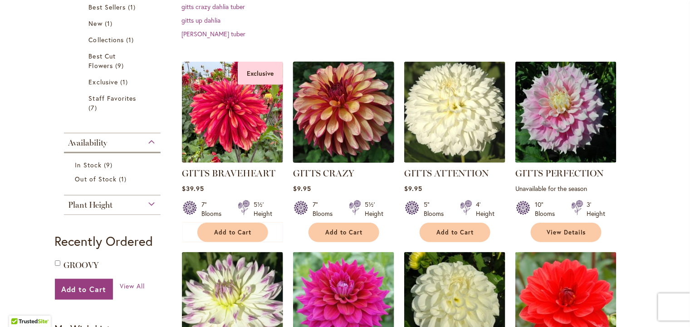
scroll to position [226, 0]
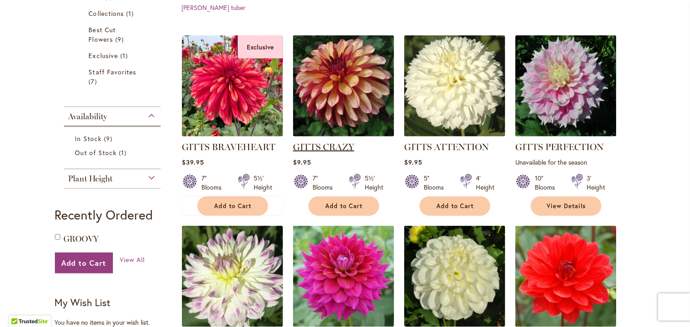
click at [345, 152] on link "GITTS CRAZY" at bounding box center [323, 147] width 61 height 11
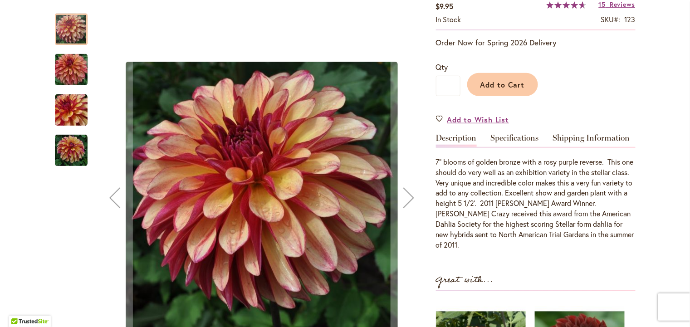
scroll to position [182, 0]
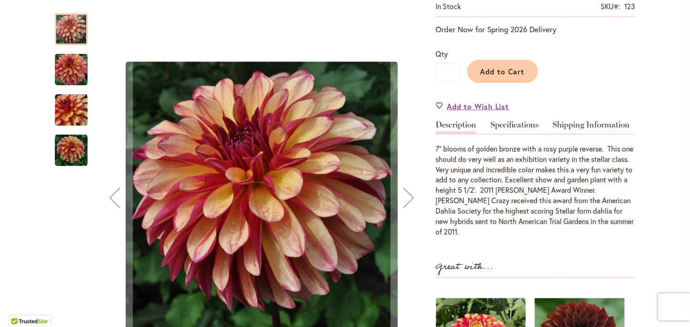
click at [78, 118] on img "Gitts Crazy" at bounding box center [71, 110] width 33 height 33
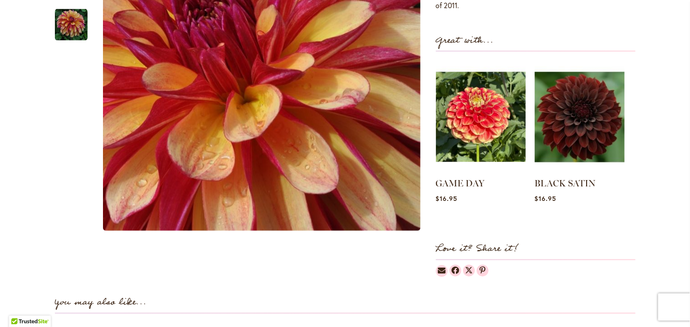
scroll to position [226, 0]
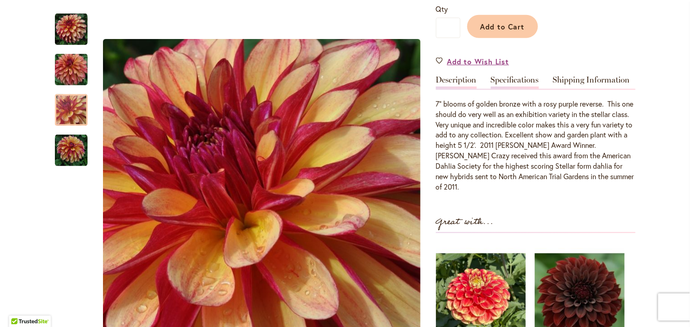
click at [516, 83] on link "Specifications" at bounding box center [515, 82] width 48 height 13
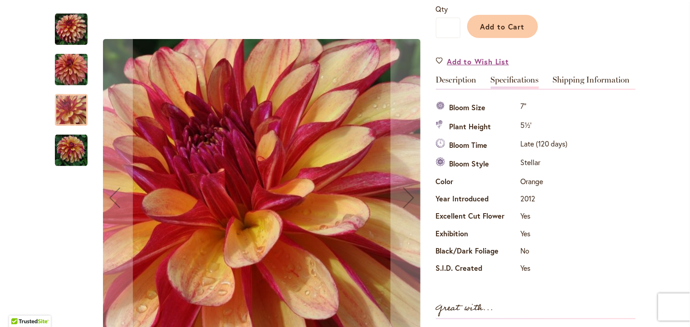
click at [76, 152] on img "Gitts Crazy" at bounding box center [71, 150] width 33 height 33
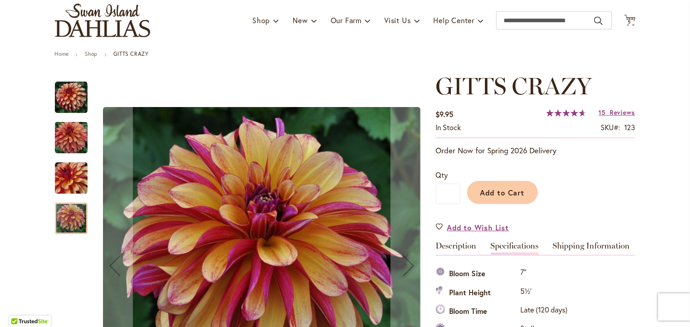
scroll to position [136, 0]
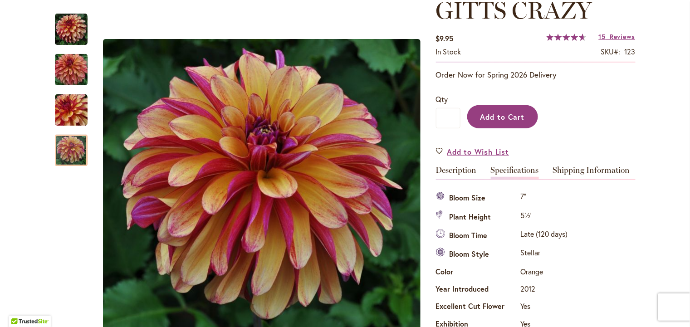
click at [504, 118] on span "Add to Cart" at bounding box center [502, 117] width 45 height 10
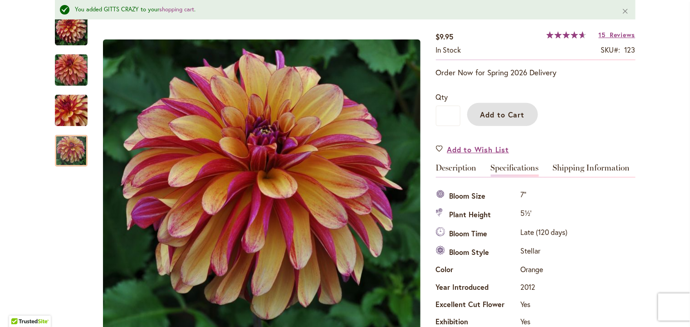
scroll to position [0, 0]
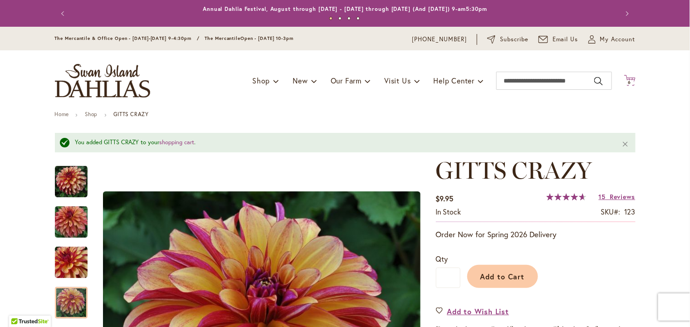
click at [629, 81] on icon at bounding box center [629, 80] width 11 height 11
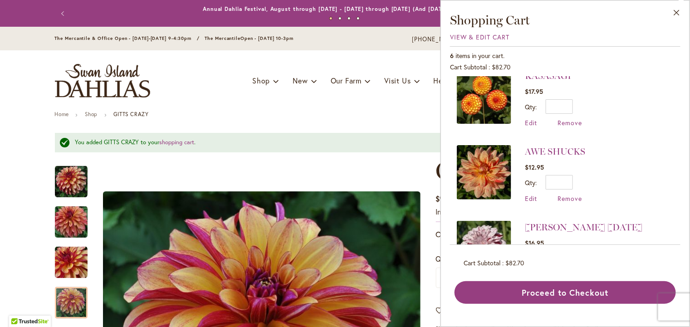
scroll to position [182, 0]
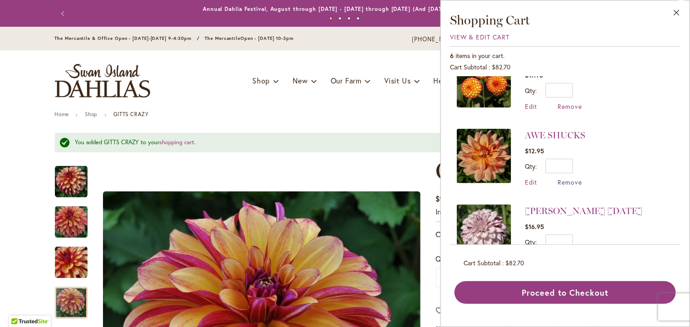
click at [558, 186] on span "Remove" at bounding box center [570, 182] width 25 height 9
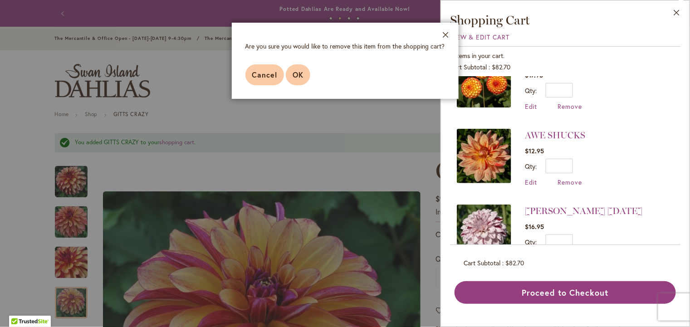
click at [293, 79] on span "OK" at bounding box center [298, 75] width 11 height 10
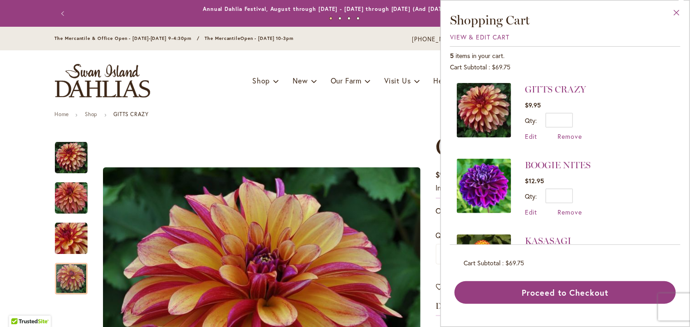
click at [676, 12] on button "Close" at bounding box center [677, 14] width 25 height 29
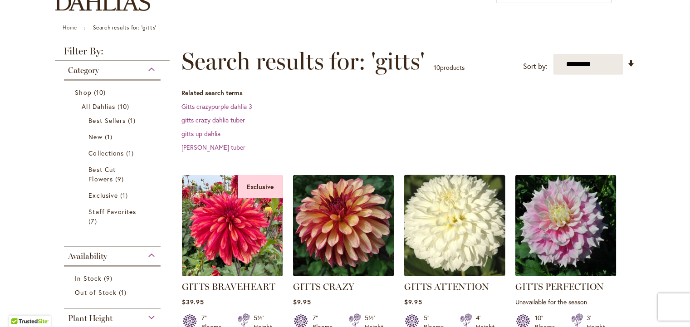
scroll to position [182, 0]
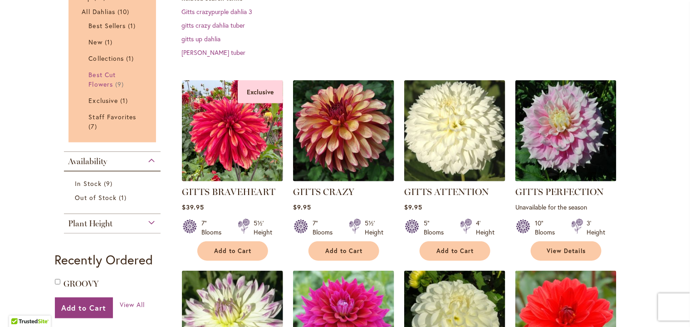
click at [95, 88] on span "Best Cut Flowers" at bounding box center [102, 79] width 27 height 18
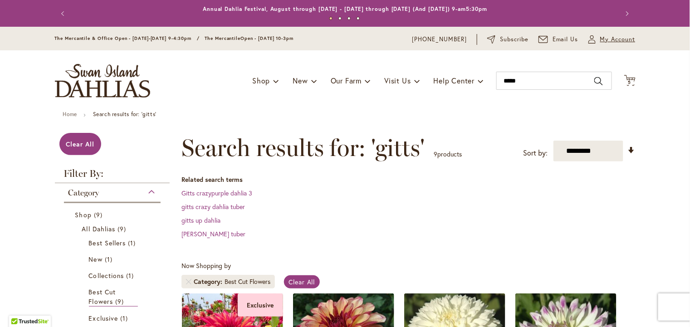
click at [621, 41] on span "My Account" at bounding box center [617, 39] width 35 height 9
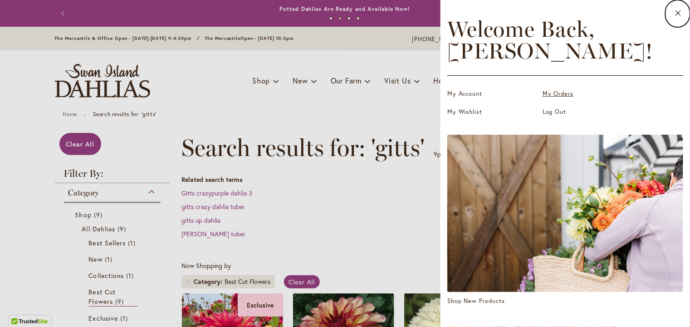
click at [543, 98] on link "My Orders" at bounding box center [588, 93] width 91 height 9
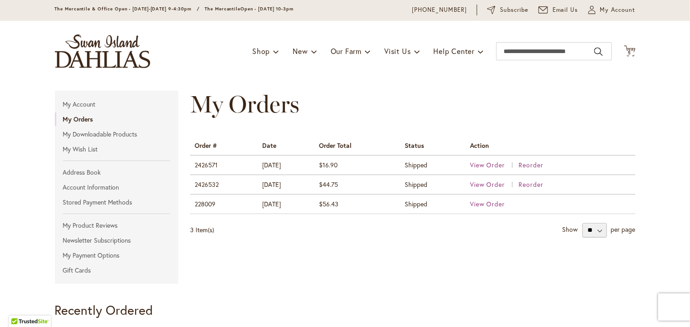
scroll to position [45, 0]
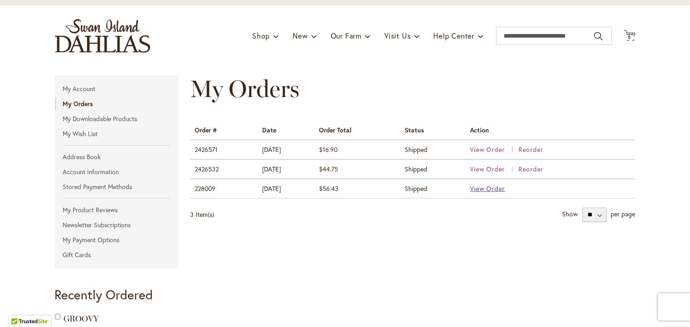
click at [487, 193] on span "View Order" at bounding box center [487, 188] width 35 height 9
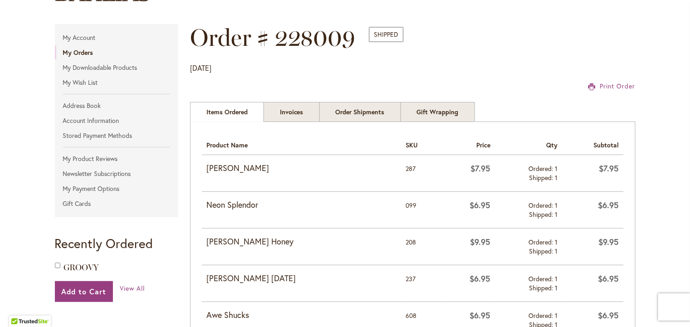
scroll to position [91, 0]
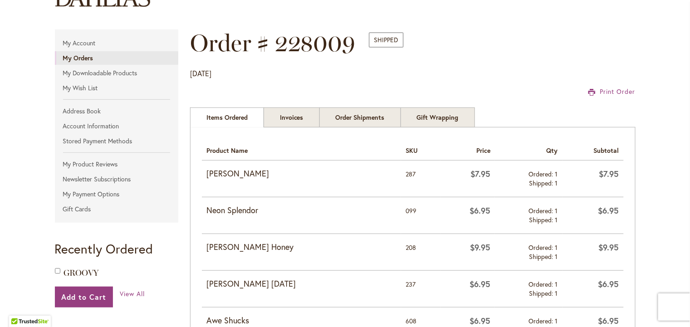
click at [72, 61] on strong "My Orders" at bounding box center [78, 58] width 30 height 9
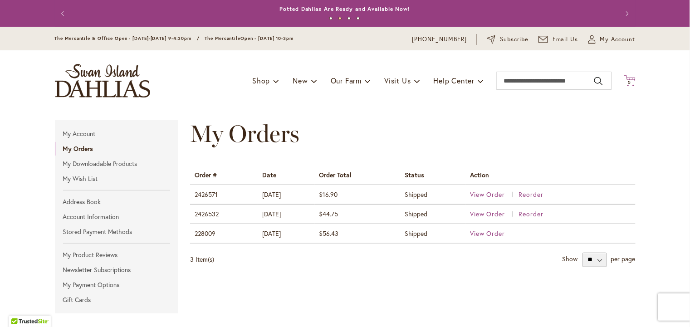
click at [624, 80] on icon "Cart .cls-1 { fill: #231f20; }" at bounding box center [629, 80] width 11 height 11
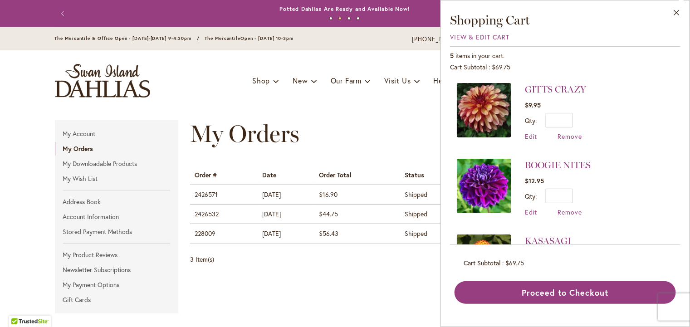
click at [308, 114] on main "My Orders Orders Order # Date Order Total Status Action 2426571 [DATE] $16.90 S…" at bounding box center [345, 306] width 597 height 391
